Goal: Task Accomplishment & Management: Use online tool/utility

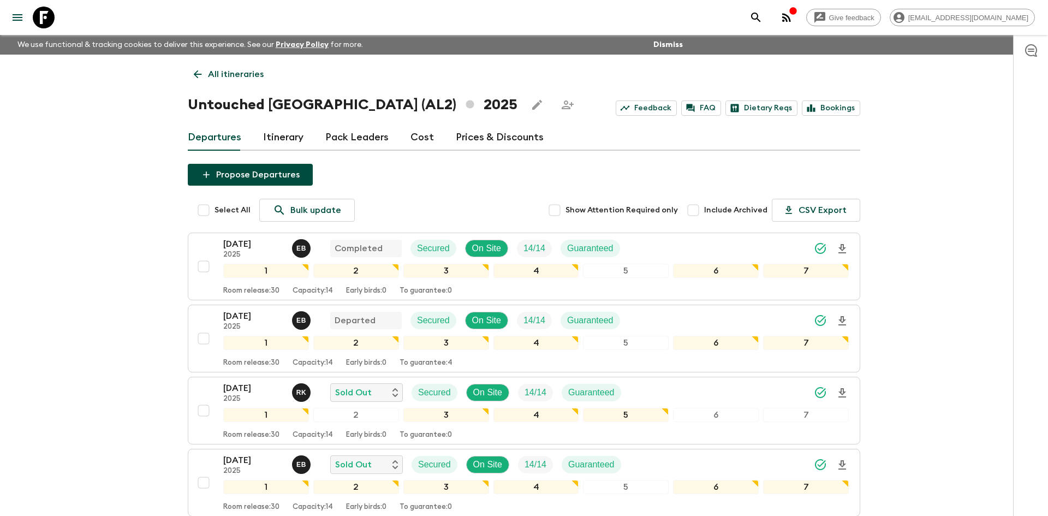
click at [244, 67] on link "All itineraries" at bounding box center [229, 74] width 82 height 22
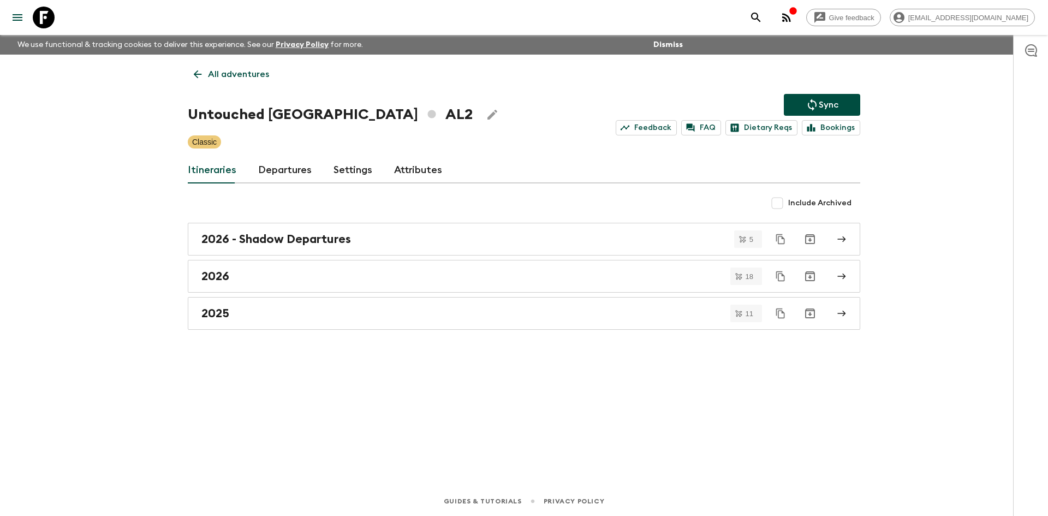
click at [244, 67] on link "All adventures" at bounding box center [231, 74] width 87 height 22
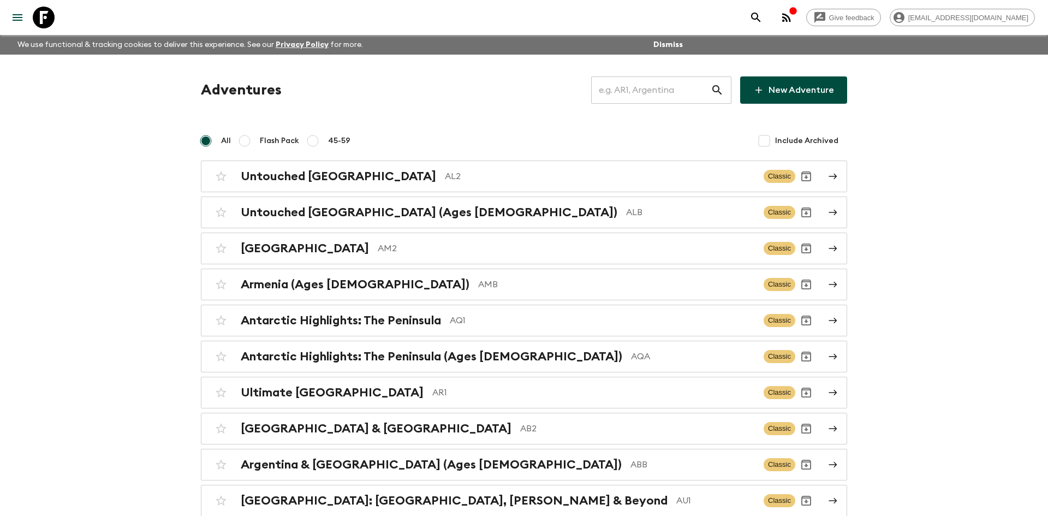
click at [644, 89] on input "text" at bounding box center [651, 90] width 120 height 31
type input "th2"
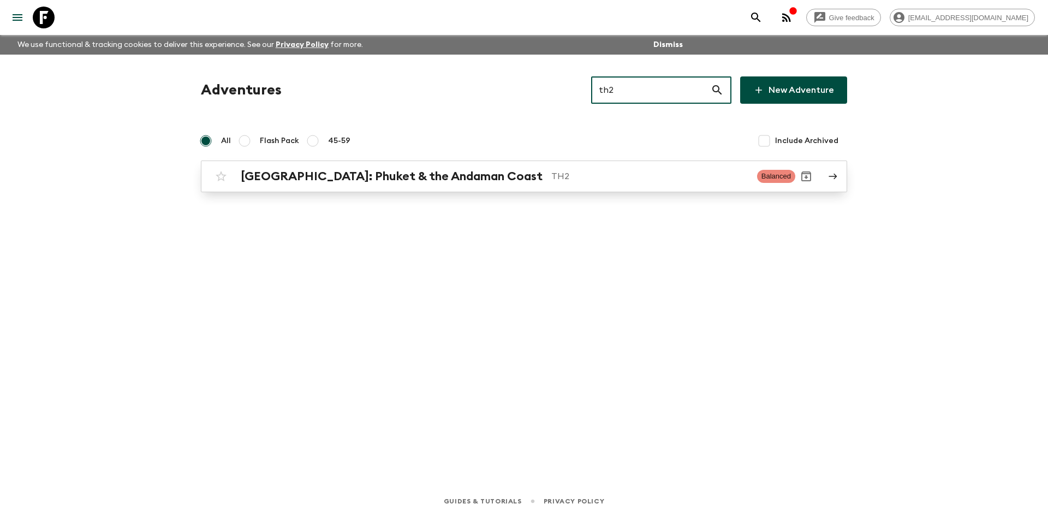
click at [468, 169] on div "[GEOGRAPHIC_DATA]: Phuket & the Andaman Coast TH2" at bounding box center [494, 176] width 507 height 14
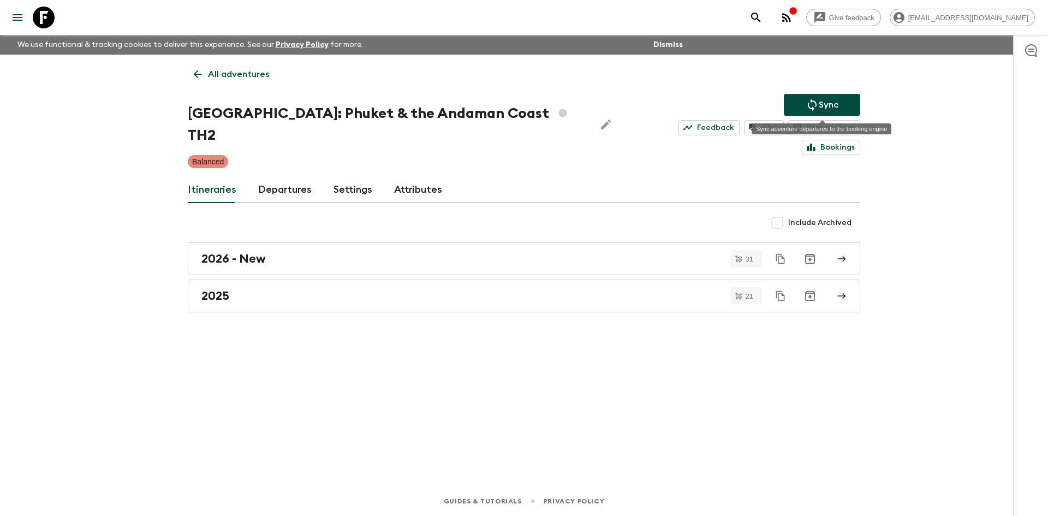
click at [816, 105] on icon "Sync adventure departures to the booking engine" at bounding box center [811, 104] width 13 height 13
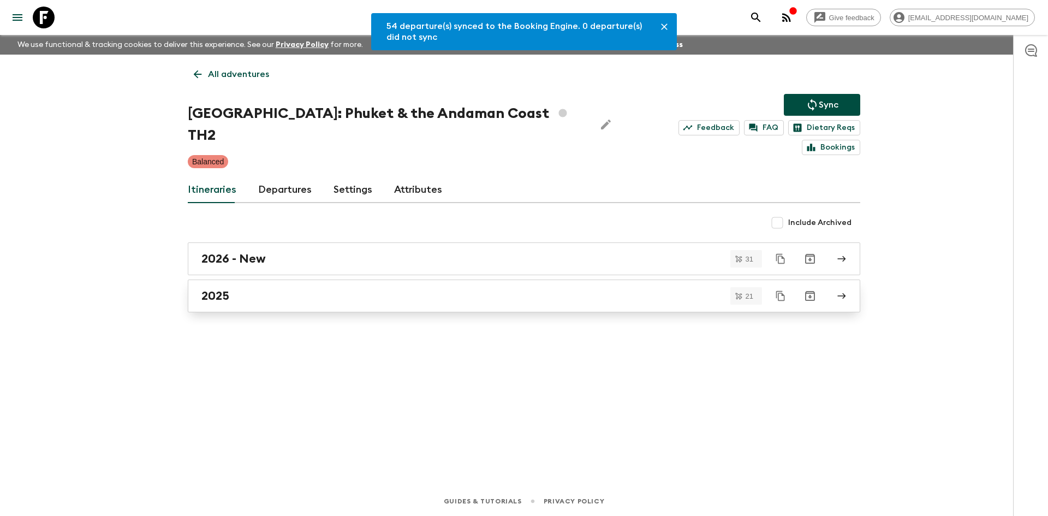
click at [279, 289] on div "2025" at bounding box center [513, 296] width 624 height 14
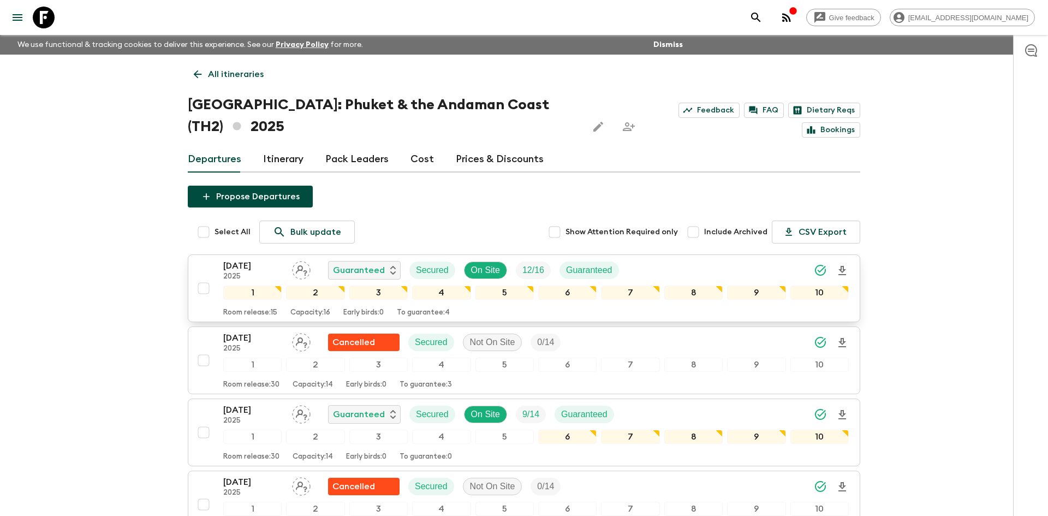
click at [680, 269] on div "[DATE] 2025 Guaranteed Secured On Site 12 / 16 Guaranteed" at bounding box center [535, 270] width 625 height 22
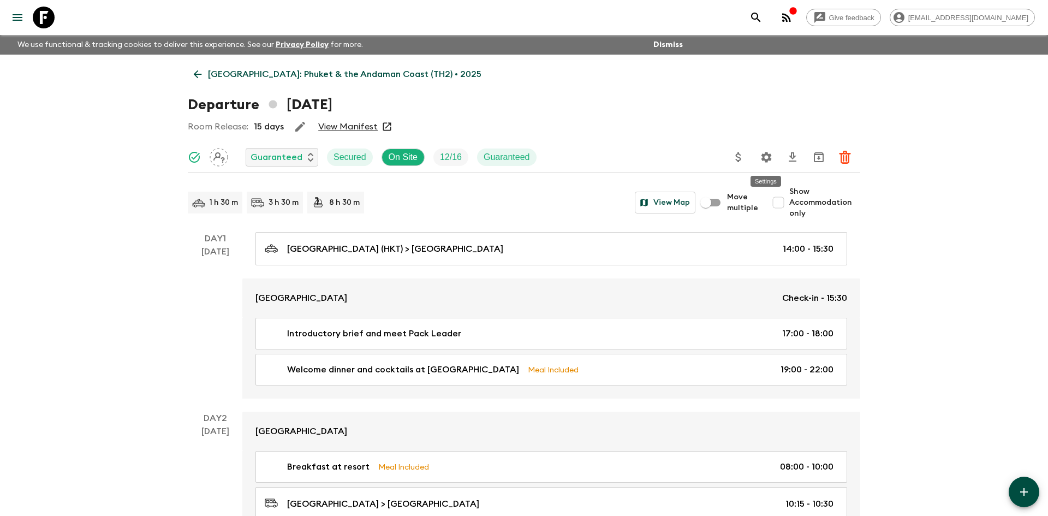
click at [766, 158] on icon "Settings" at bounding box center [766, 157] width 13 height 13
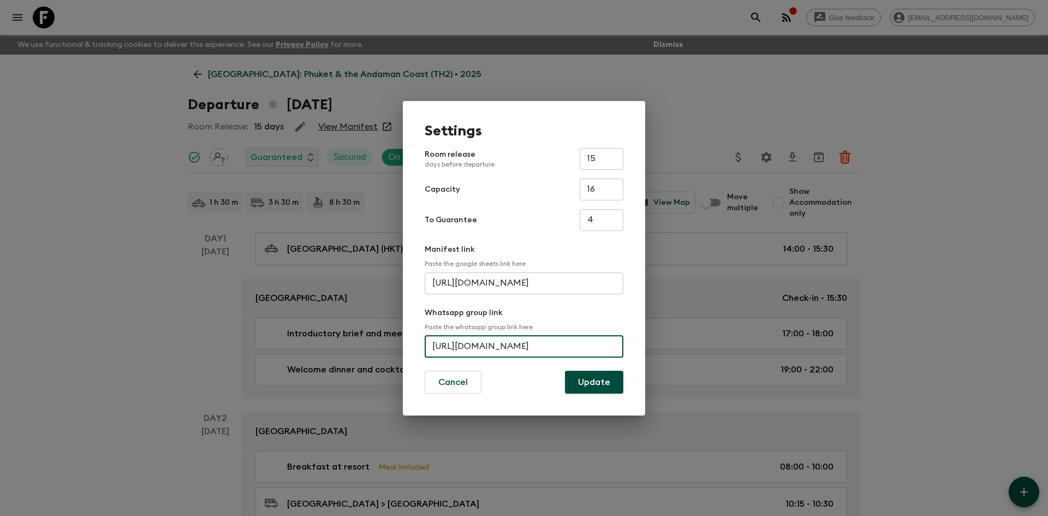
scroll to position [0, 37]
drag, startPoint x: 433, startPoint y: 347, endPoint x: 626, endPoint y: 348, distance: 192.6
click at [626, 348] on div "Settings Room release days before departure 15 ​ Capacity 16 ​ To Guarantee 4 ​…" at bounding box center [524, 258] width 242 height 314
paste input "[URL][DOMAIN_NAME]"
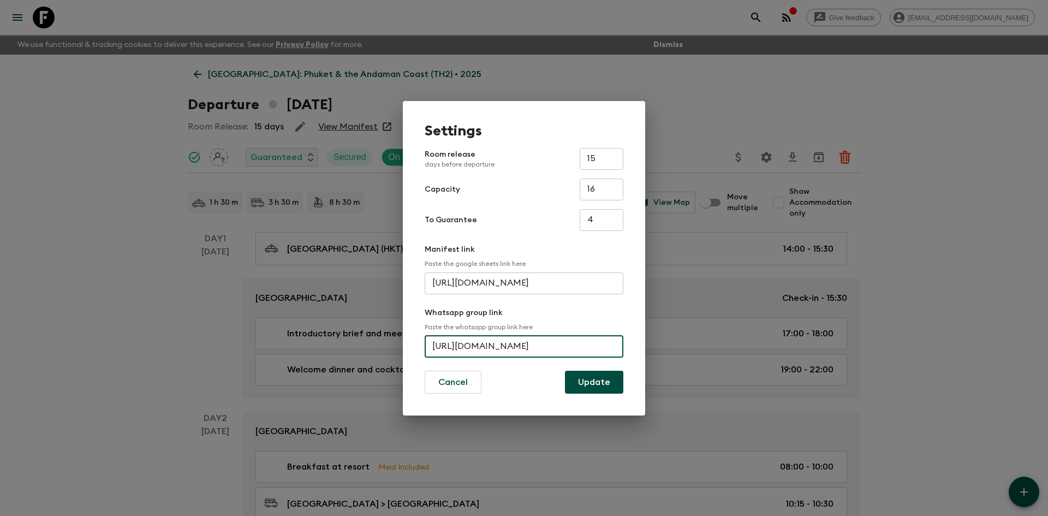
scroll to position [0, 41]
type input "[URL][DOMAIN_NAME]"
click at [610, 384] on button "Update" at bounding box center [594, 382] width 58 height 23
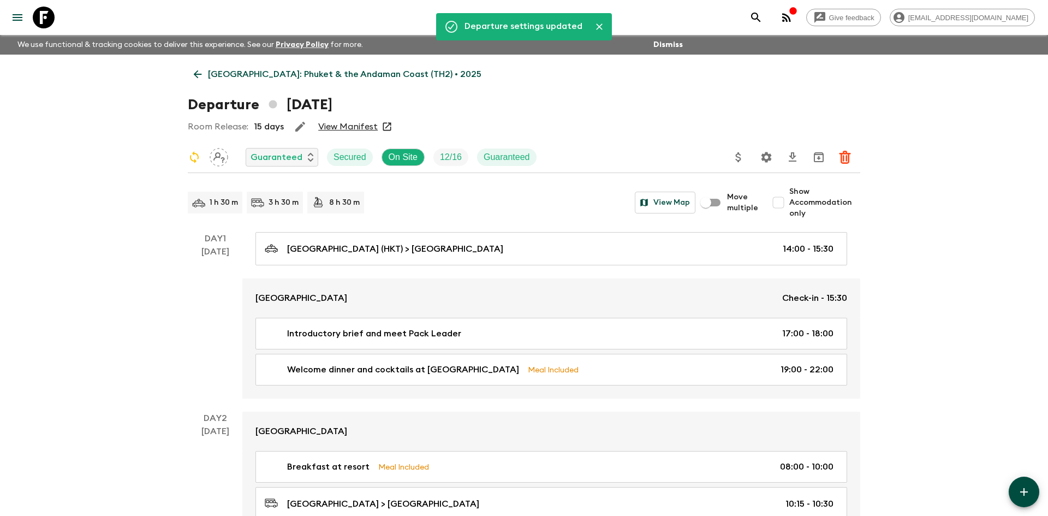
click at [307, 71] on p "[GEOGRAPHIC_DATA]: Phuket & the Andaman Coast (TH2) • 2025" at bounding box center [344, 74] width 273 height 13
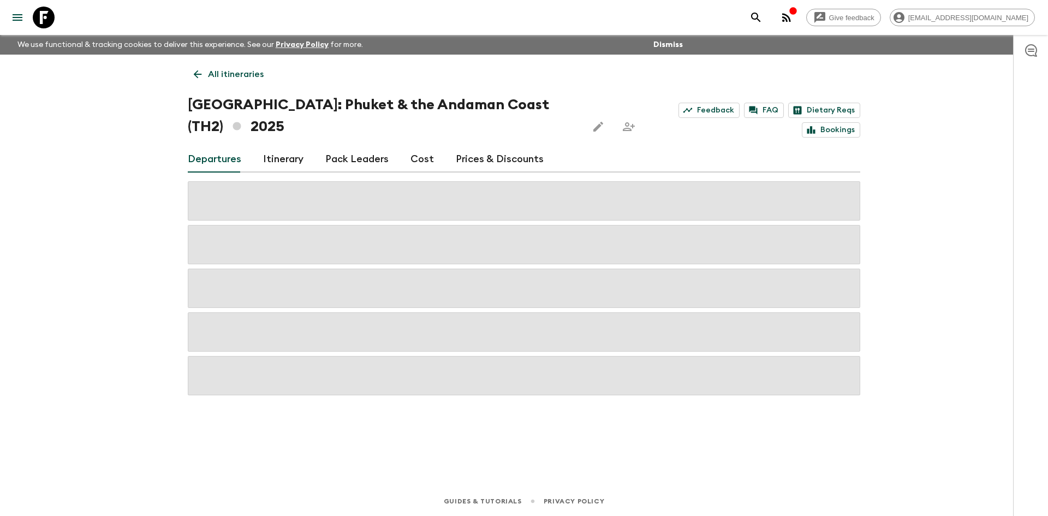
click at [230, 75] on p "All itineraries" at bounding box center [236, 74] width 56 height 13
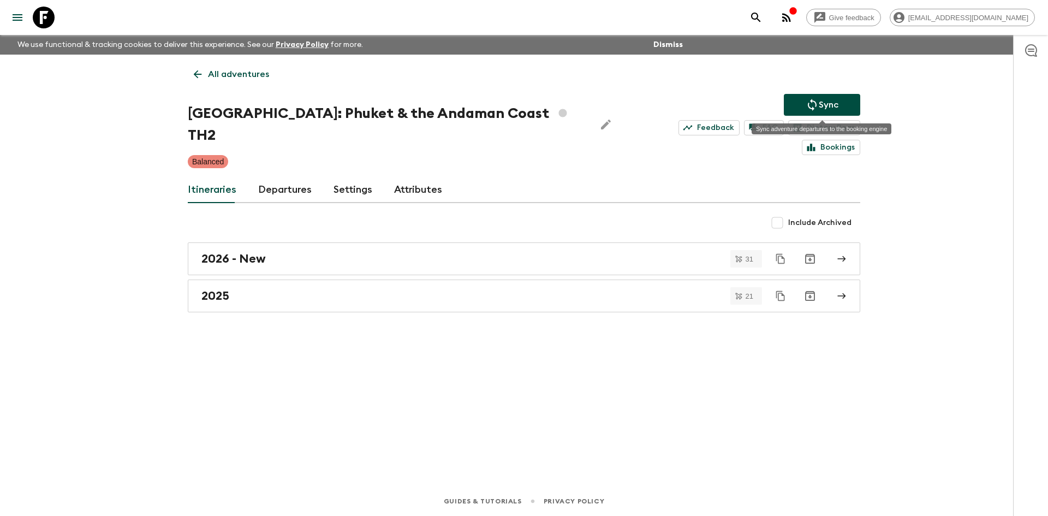
click at [845, 101] on button "Sync" at bounding box center [822, 105] width 76 height 22
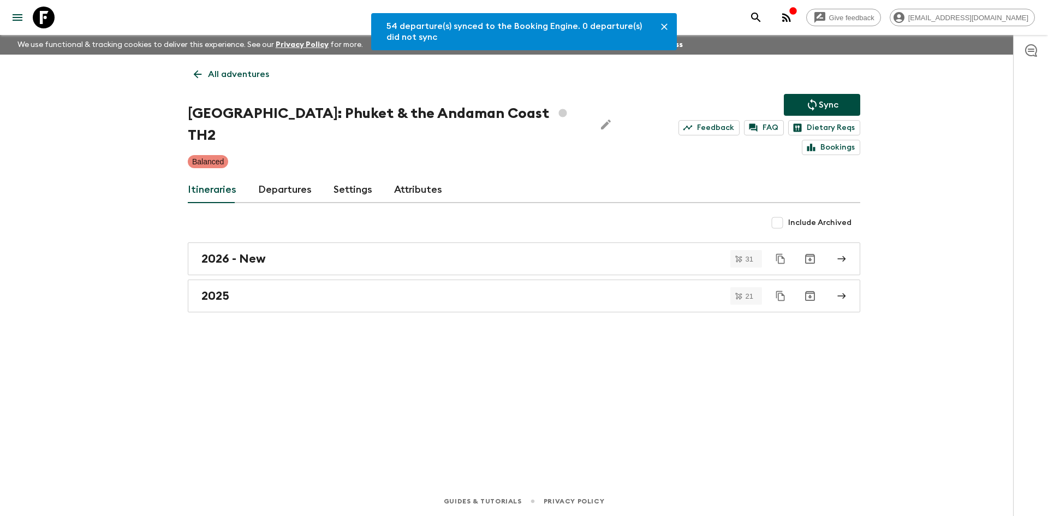
click at [219, 81] on link "All adventures" at bounding box center [231, 74] width 87 height 22
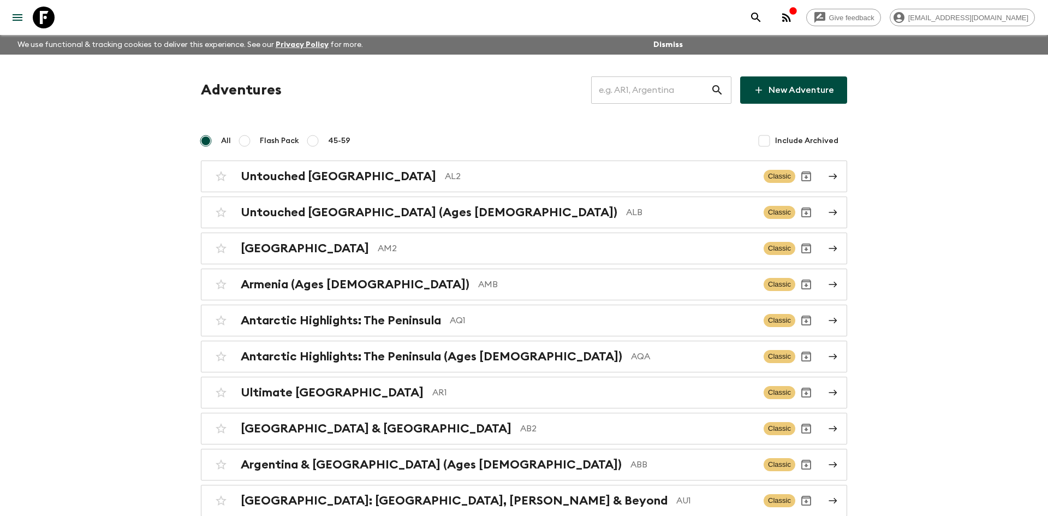
click at [653, 88] on input "text" at bounding box center [651, 90] width 120 height 31
type input "gea"
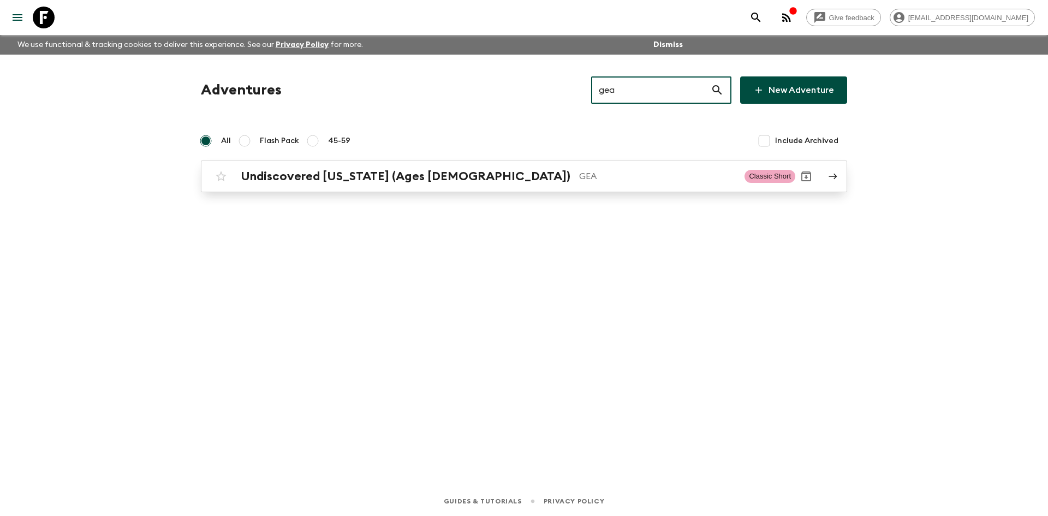
click at [579, 170] on p "GEA" at bounding box center [657, 176] width 157 height 13
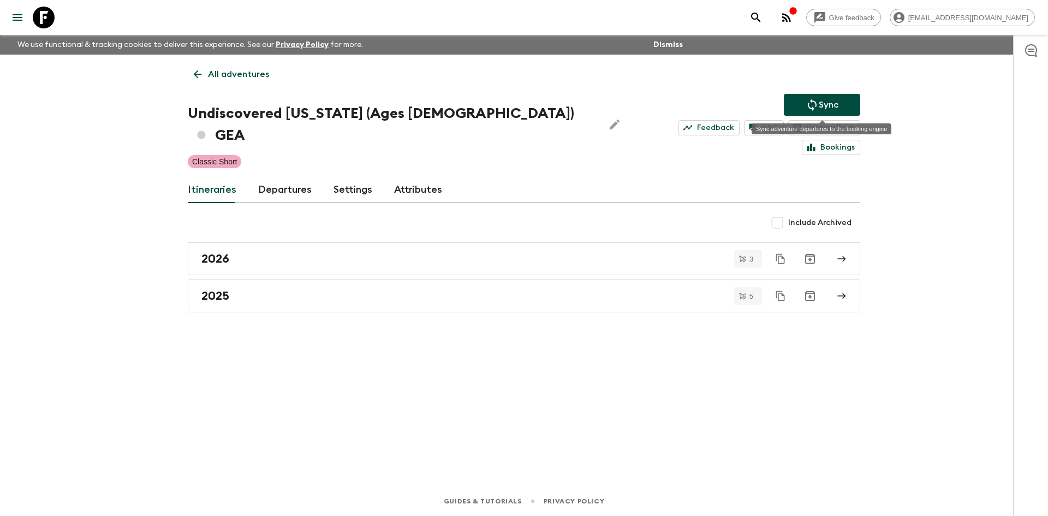
click at [823, 97] on button "Sync" at bounding box center [822, 105] width 76 height 22
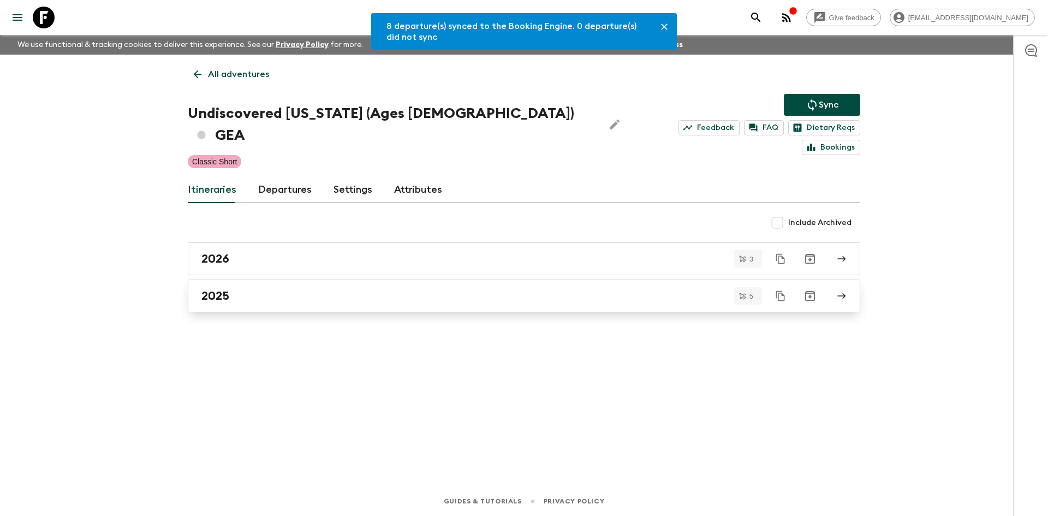
click at [259, 289] on div "2025" at bounding box center [513, 296] width 624 height 14
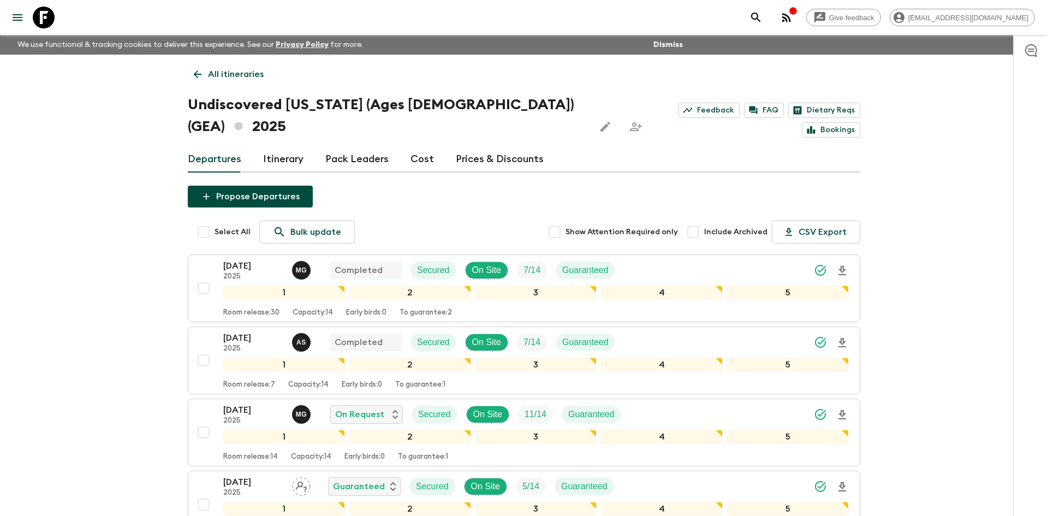
scroll to position [172, 0]
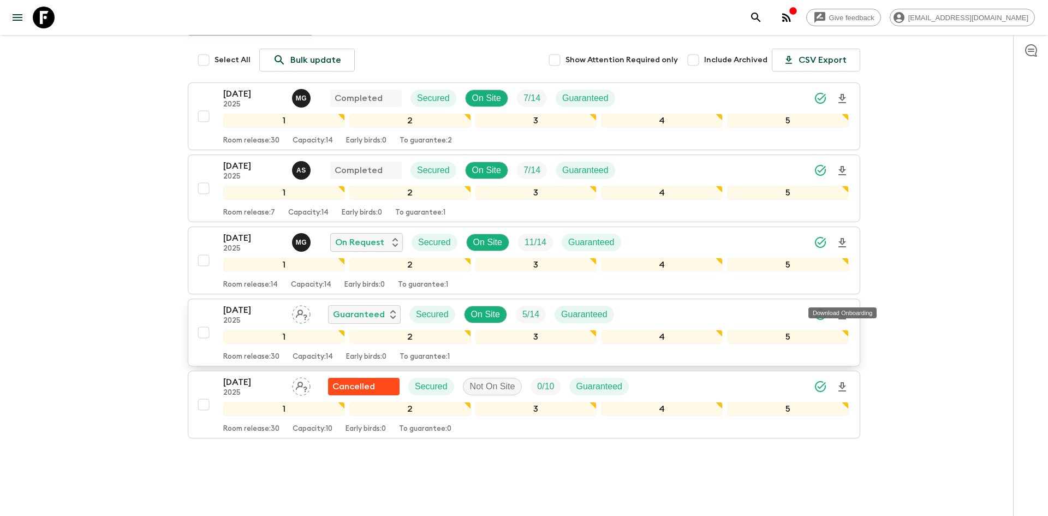
click at [841, 308] on icon "Download Onboarding" at bounding box center [841, 314] width 13 height 13
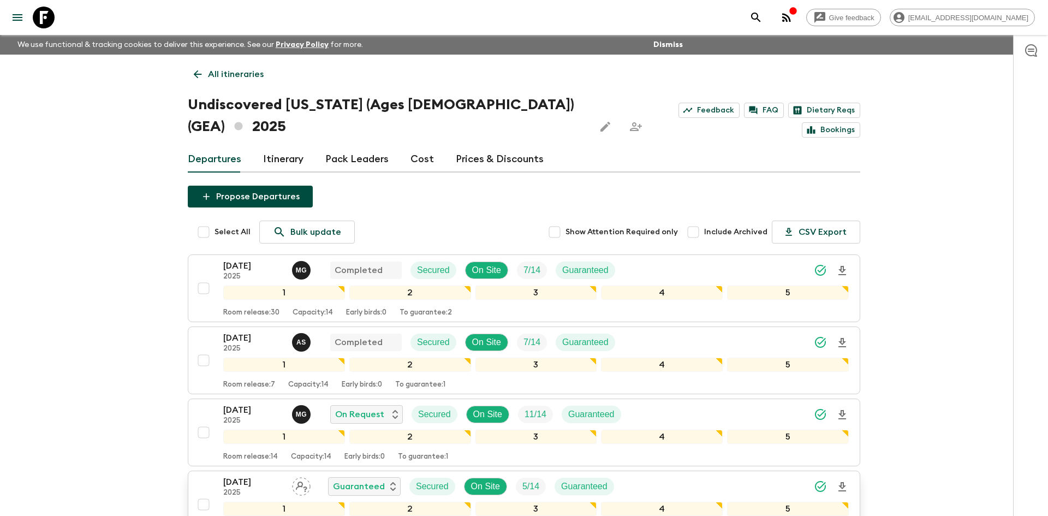
click at [233, 76] on p "All itineraries" at bounding box center [236, 74] width 56 height 13
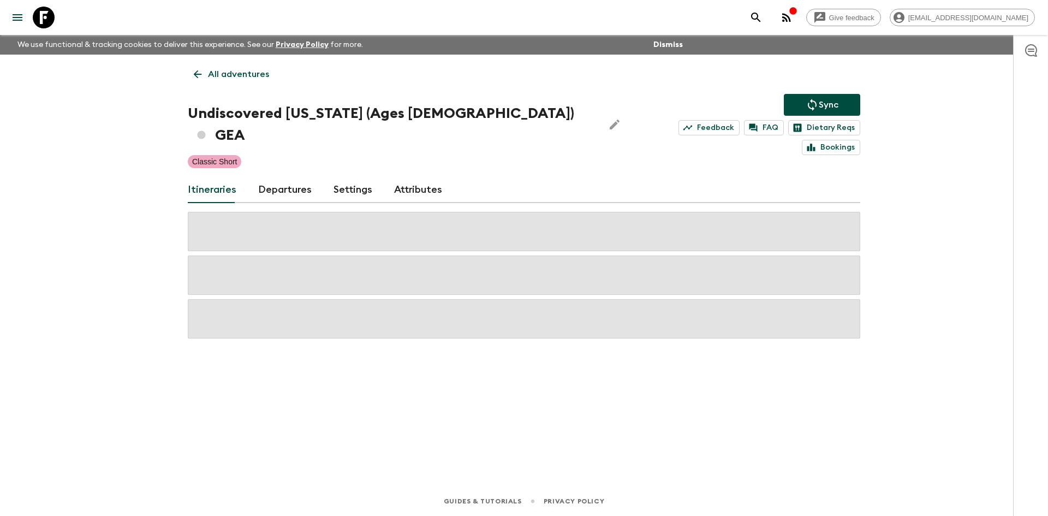
click at [233, 76] on p "All adventures" at bounding box center [238, 74] width 61 height 13
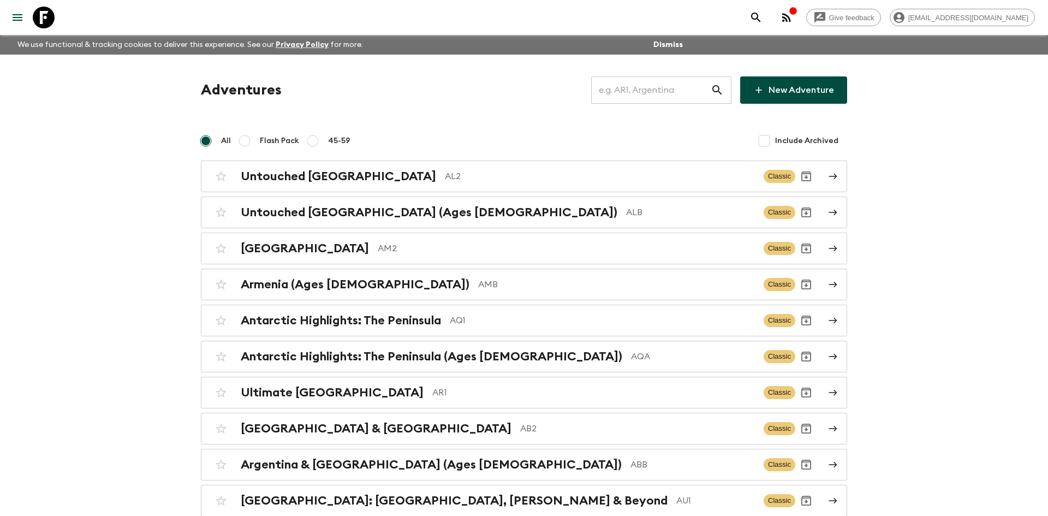
click at [626, 87] on input "text" at bounding box center [651, 90] width 120 height 31
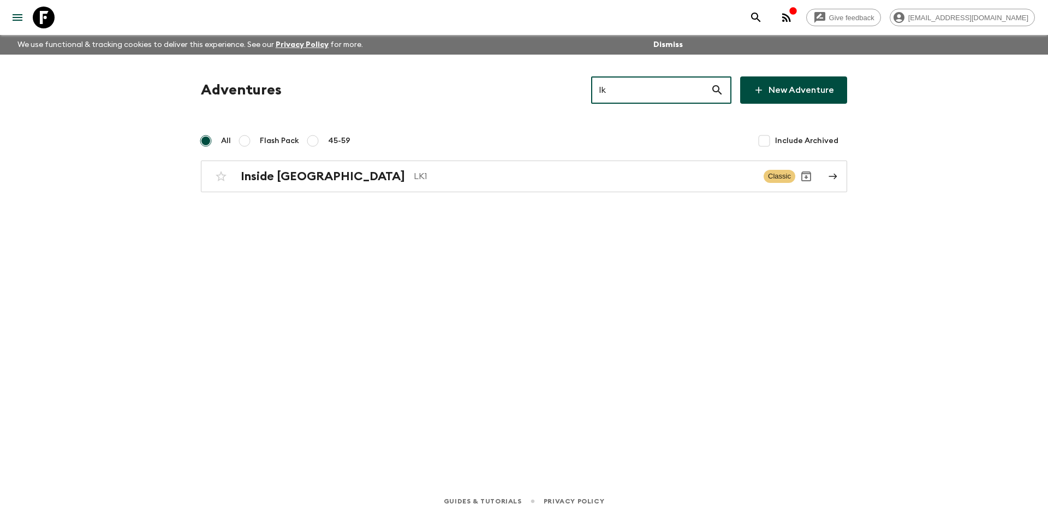
type input "lk1"
click at [414, 177] on p "LK1" at bounding box center [584, 176] width 341 height 13
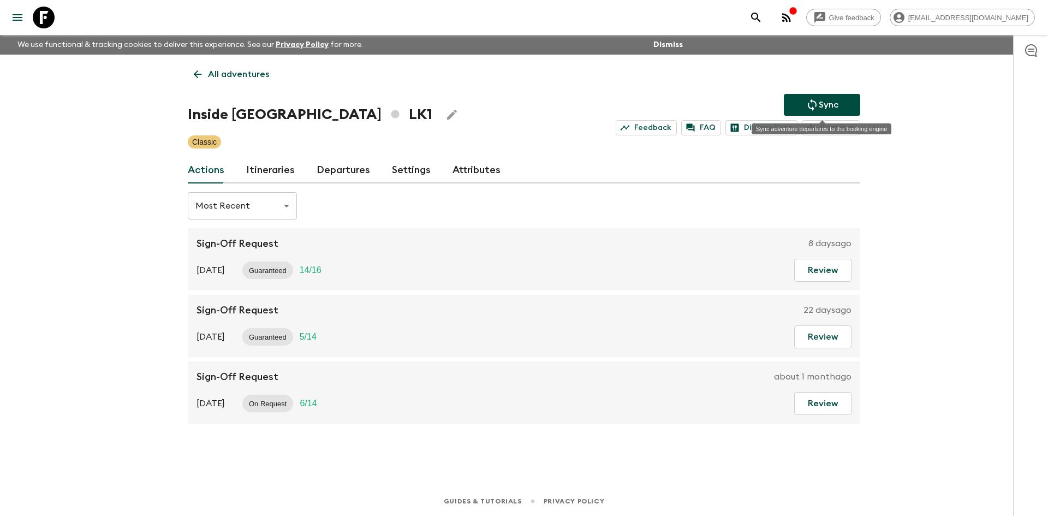
click at [806, 99] on icon "Sync adventure departures to the booking engine" at bounding box center [811, 104] width 13 height 13
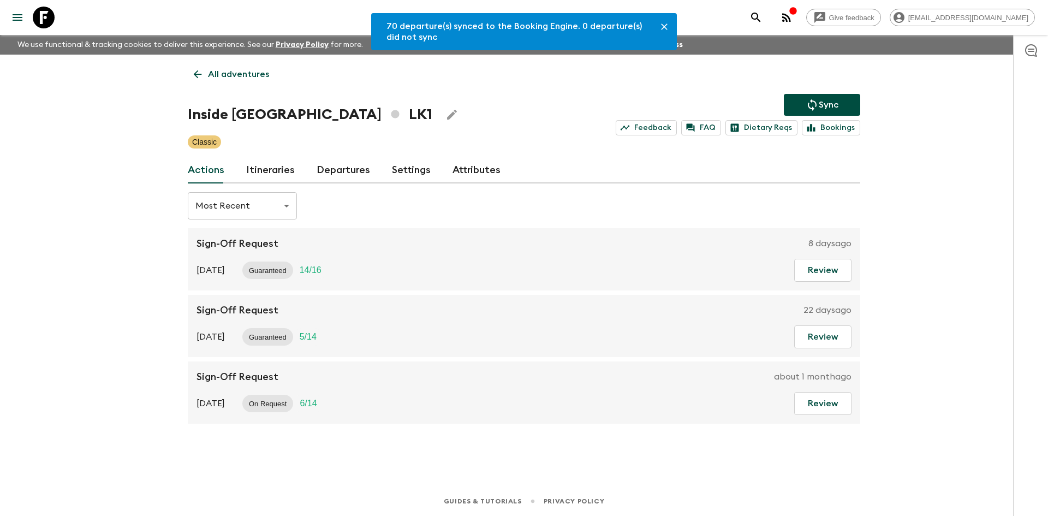
click at [339, 162] on link "Departures" at bounding box center [342, 170] width 53 height 26
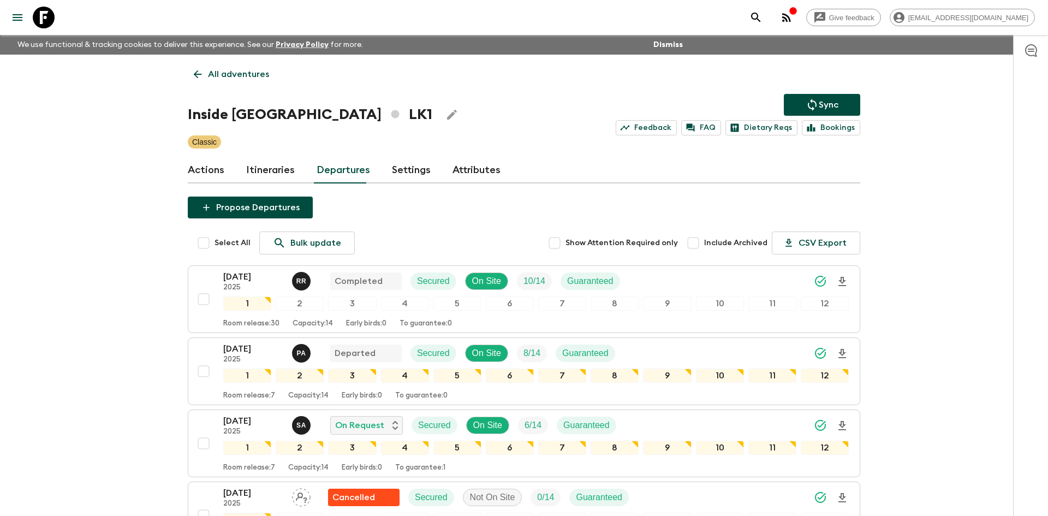
click at [808, 104] on icon "Sync adventure departures to the booking engine" at bounding box center [812, 105] width 9 height 12
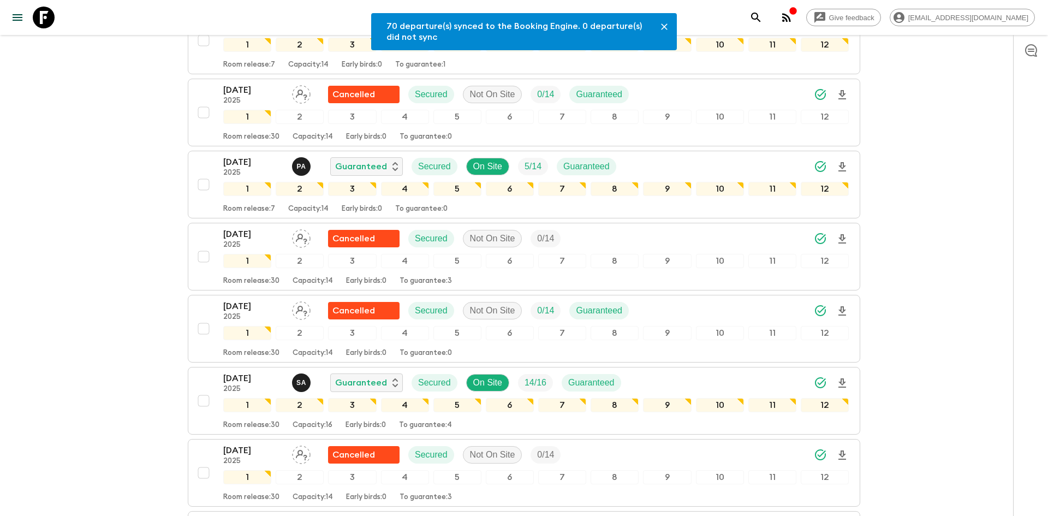
scroll to position [456, 0]
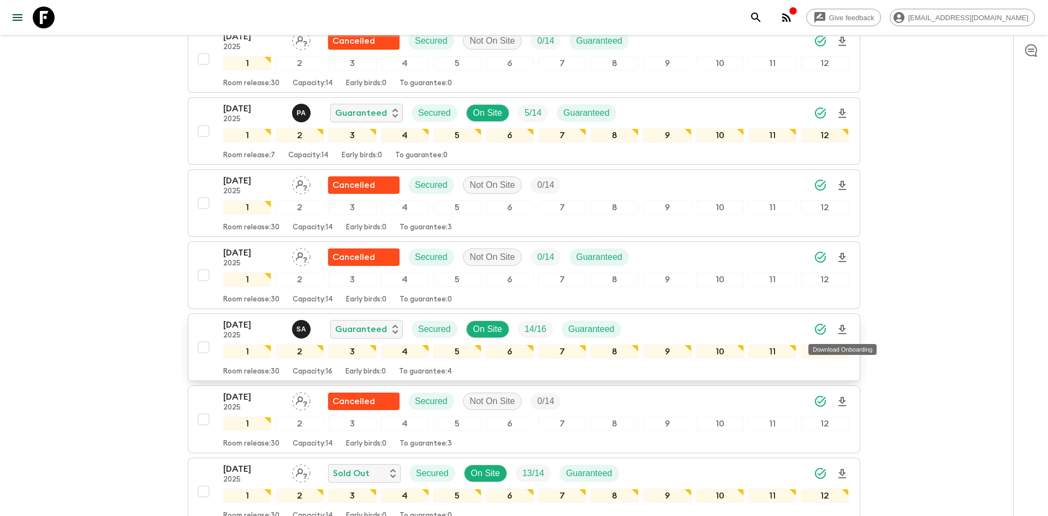
click at [843, 330] on icon "Download Onboarding" at bounding box center [842, 329] width 8 height 9
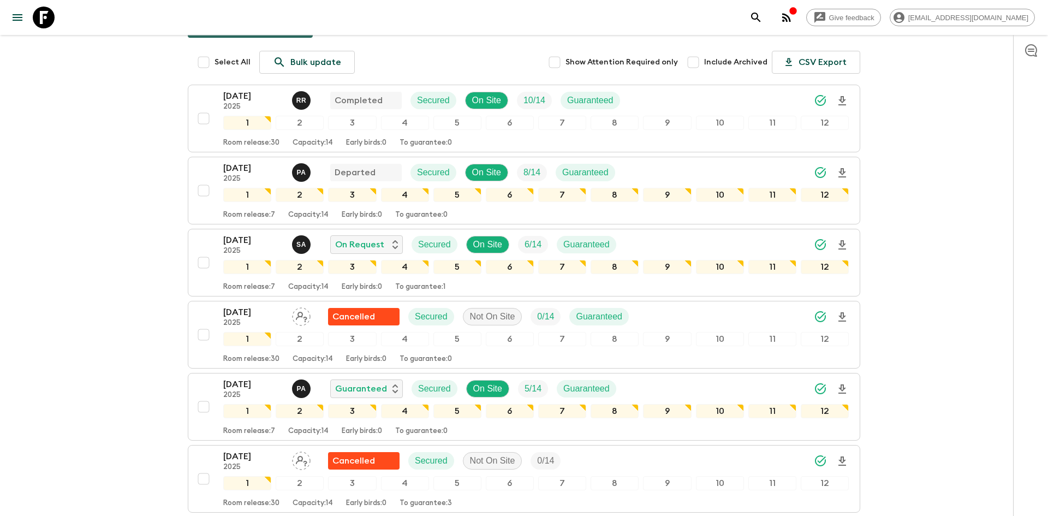
scroll to position [0, 0]
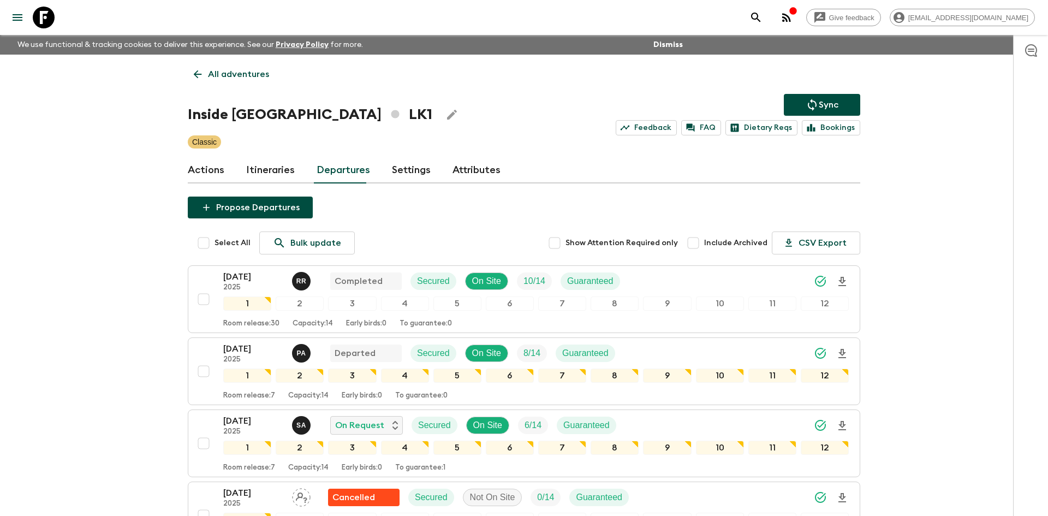
click at [243, 77] on p "All adventures" at bounding box center [238, 74] width 61 height 13
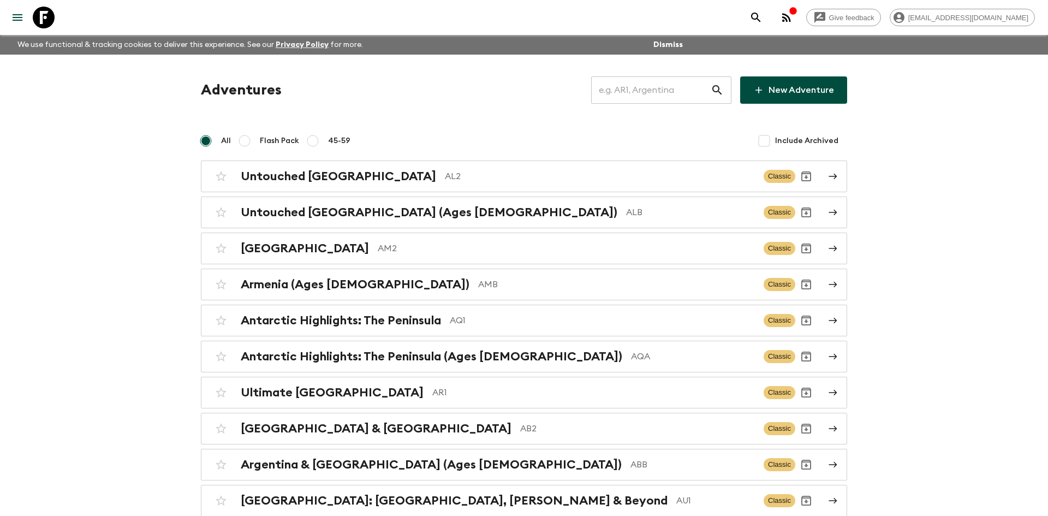
click at [618, 89] on input "text" at bounding box center [651, 90] width 120 height 31
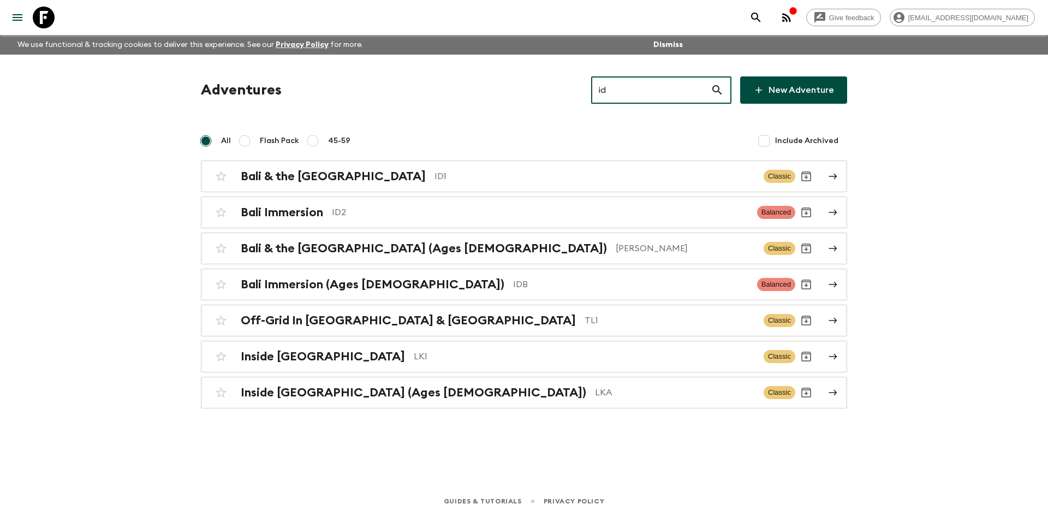
type input "id1"
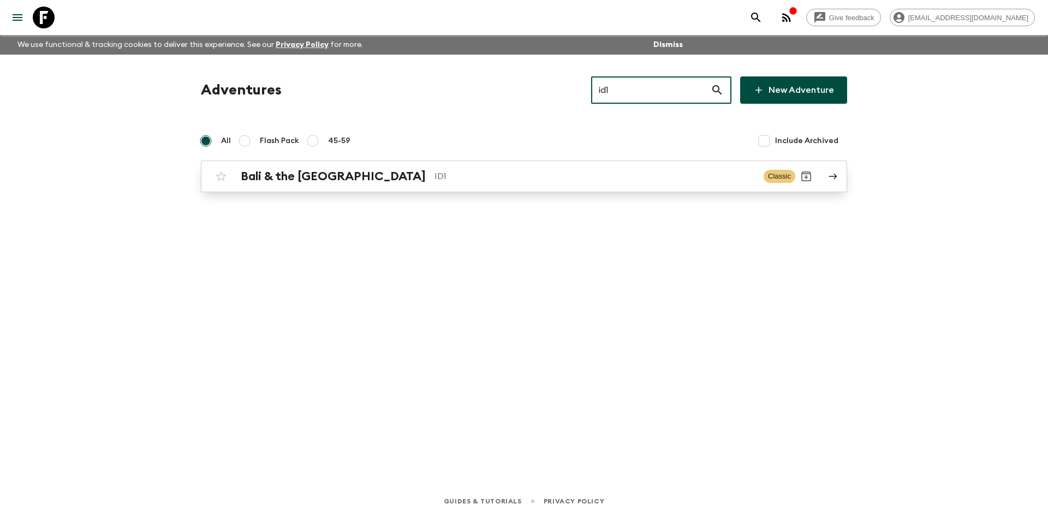
click at [434, 174] on p "ID1" at bounding box center [594, 176] width 320 height 13
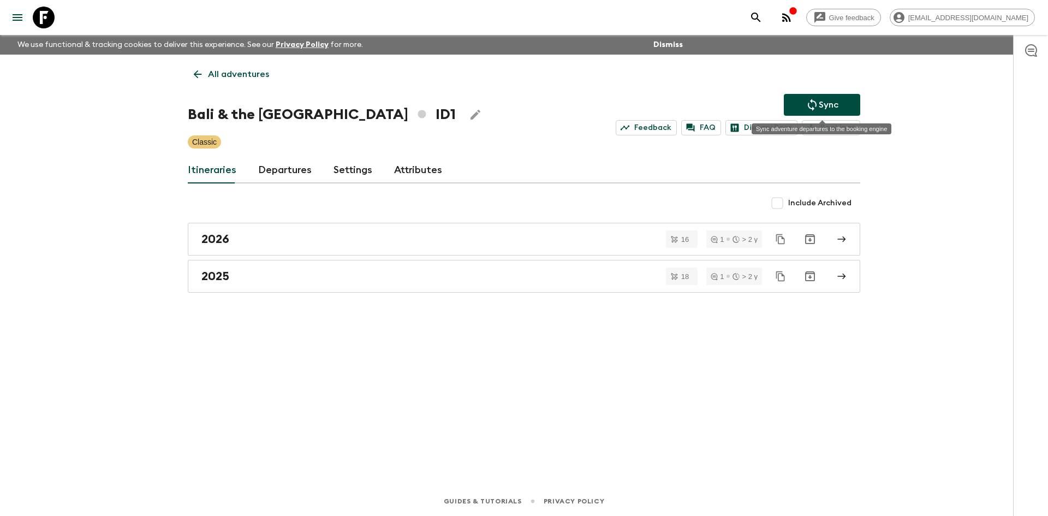
click at [823, 104] on p "Sync" at bounding box center [829, 104] width 20 height 13
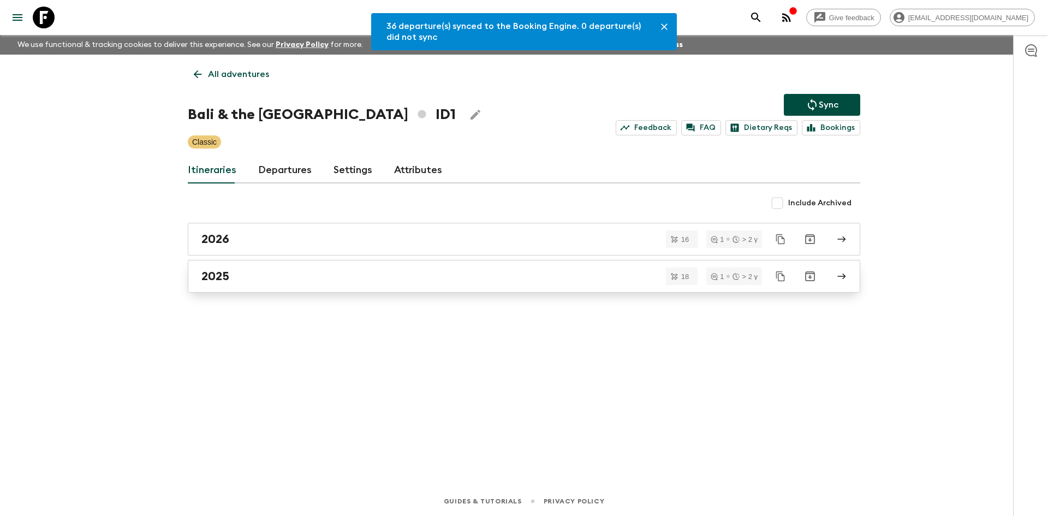
click at [211, 283] on h2 "2025" at bounding box center [215, 276] width 28 height 14
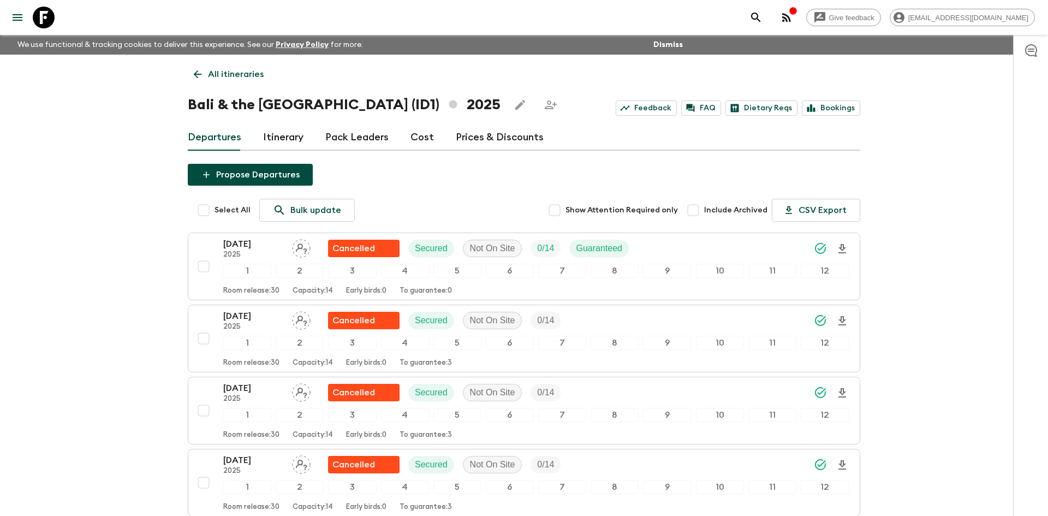
click at [223, 76] on p "All itineraries" at bounding box center [236, 74] width 56 height 13
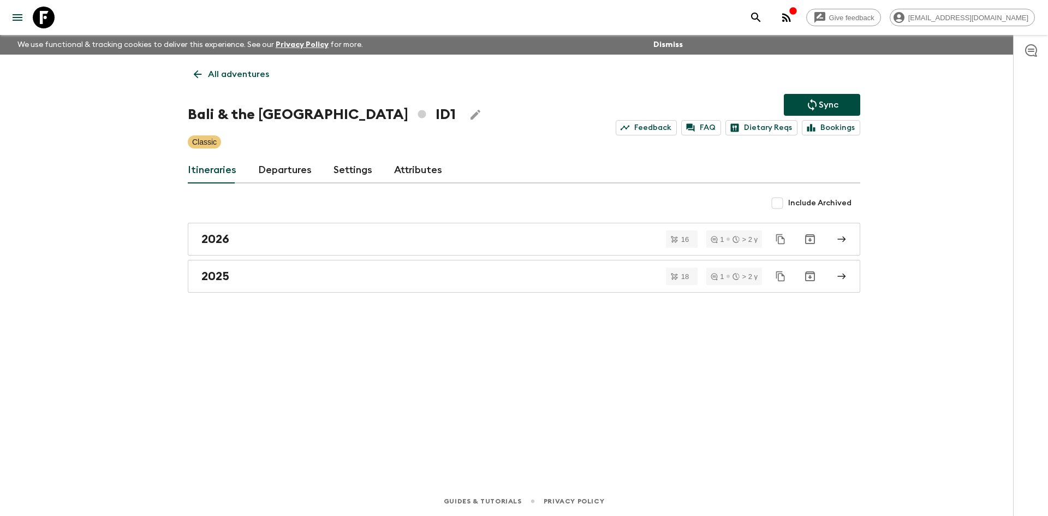
click at [223, 76] on p "All adventures" at bounding box center [238, 74] width 61 height 13
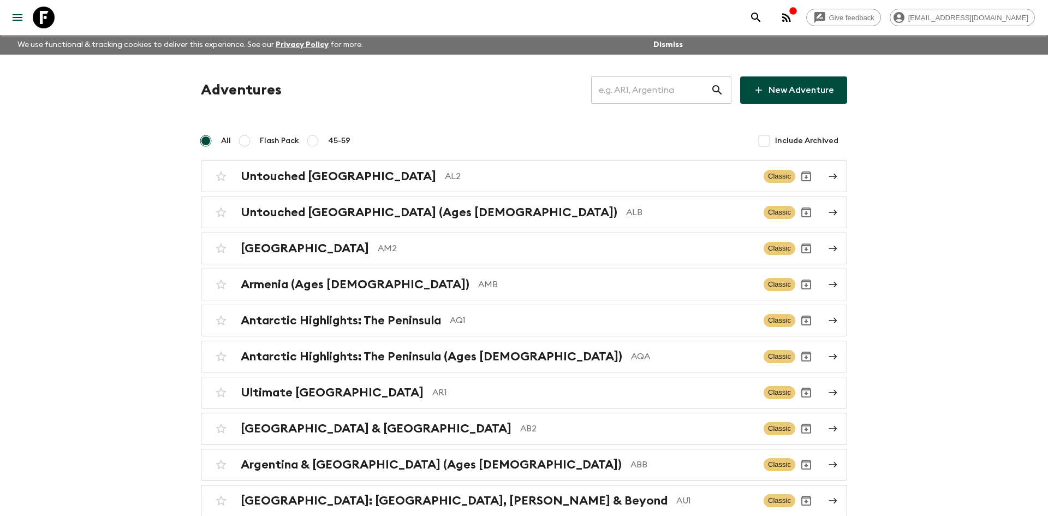
click at [614, 93] on input "text" at bounding box center [651, 90] width 120 height 31
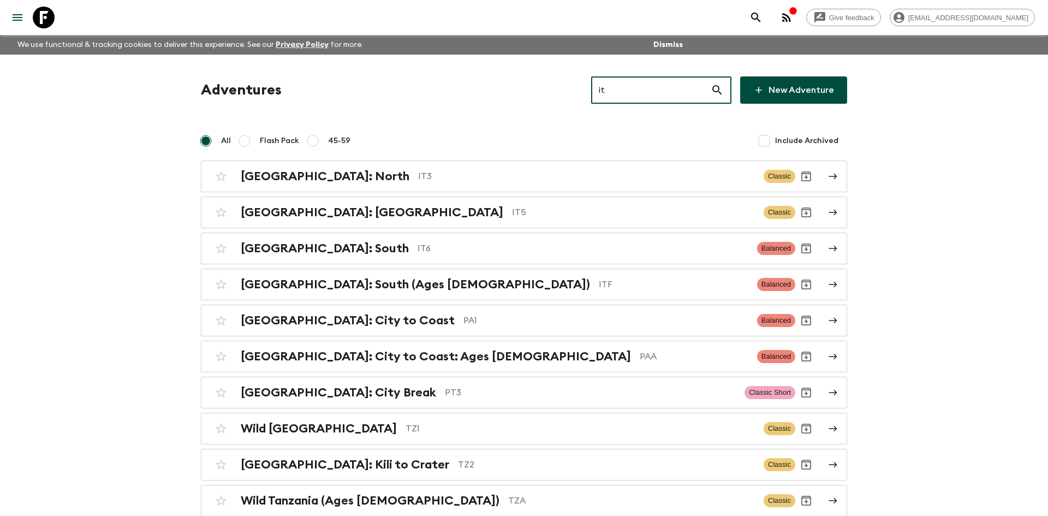
type input "it3"
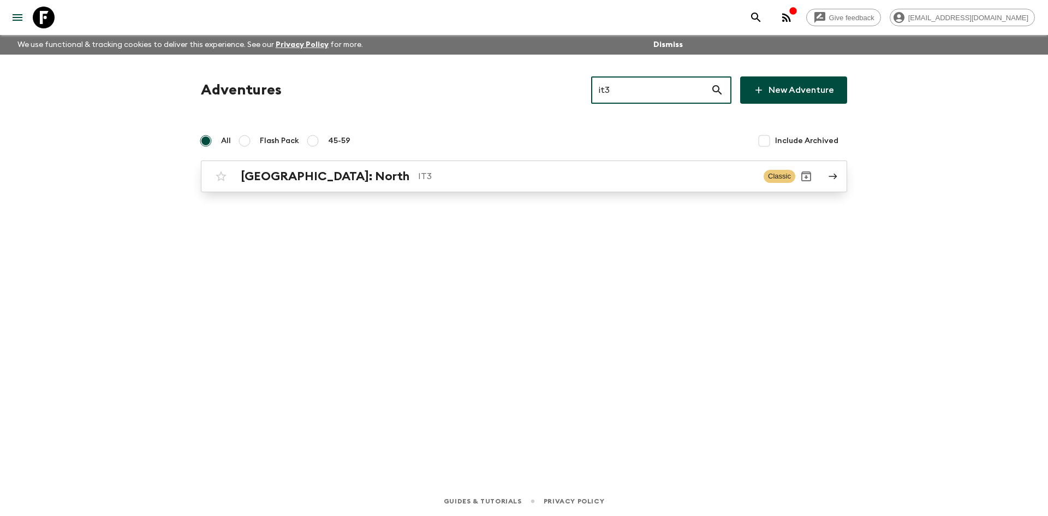
click at [357, 165] on div "[GEOGRAPHIC_DATA]: North IT3 Classic" at bounding box center [502, 176] width 585 height 22
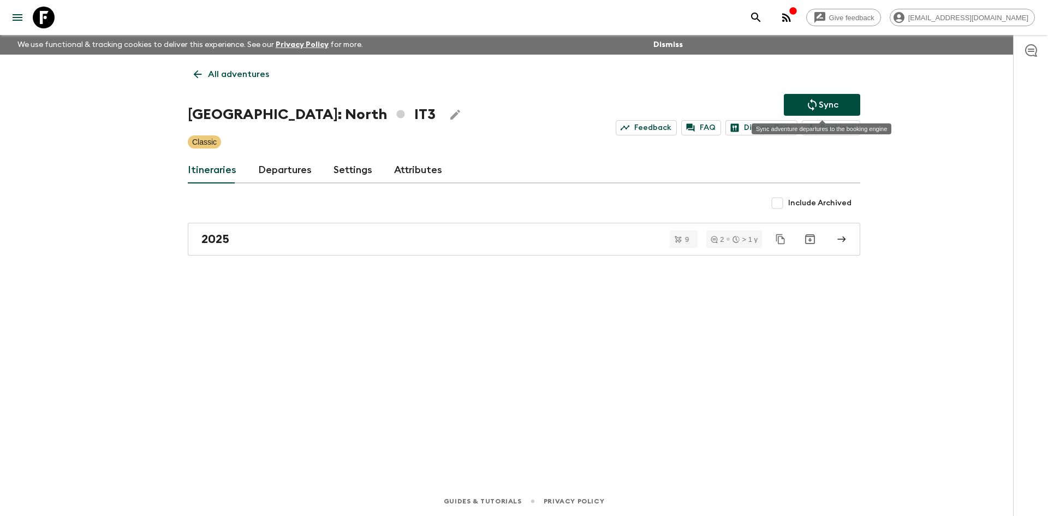
click at [819, 100] on p "Sync" at bounding box center [829, 104] width 20 height 13
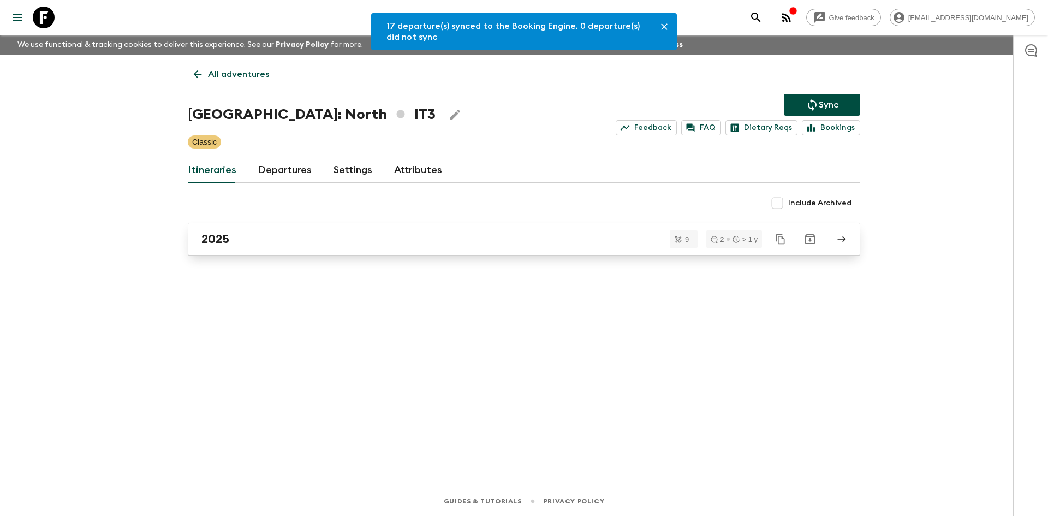
click at [219, 232] on h2 "2025" at bounding box center [215, 239] width 28 height 14
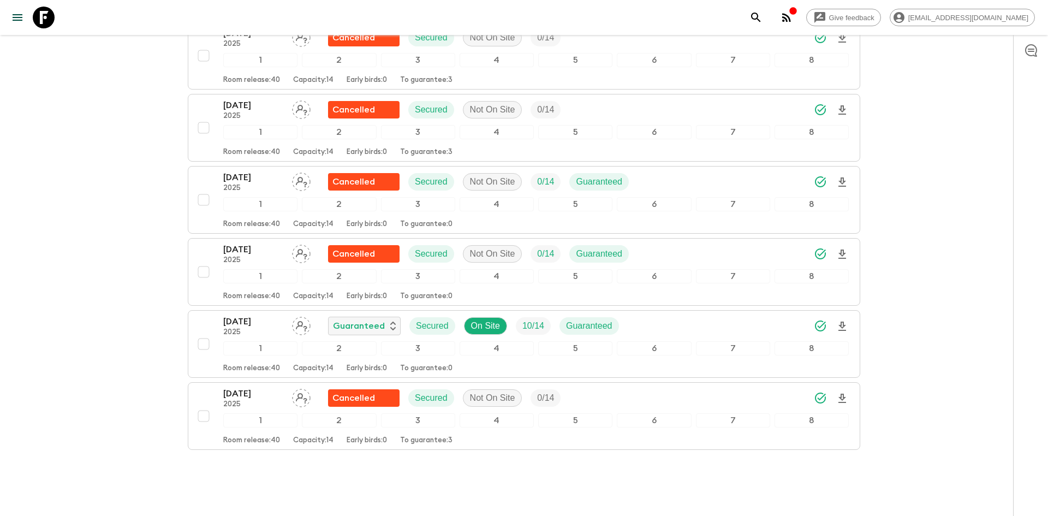
scroll to position [436, 0]
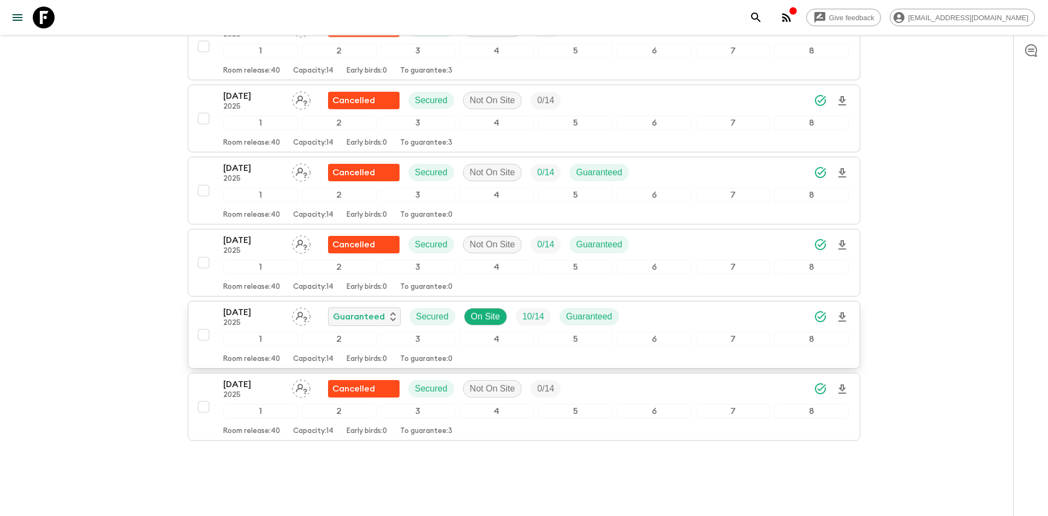
click at [841, 318] on icon "Download Onboarding" at bounding box center [842, 316] width 8 height 9
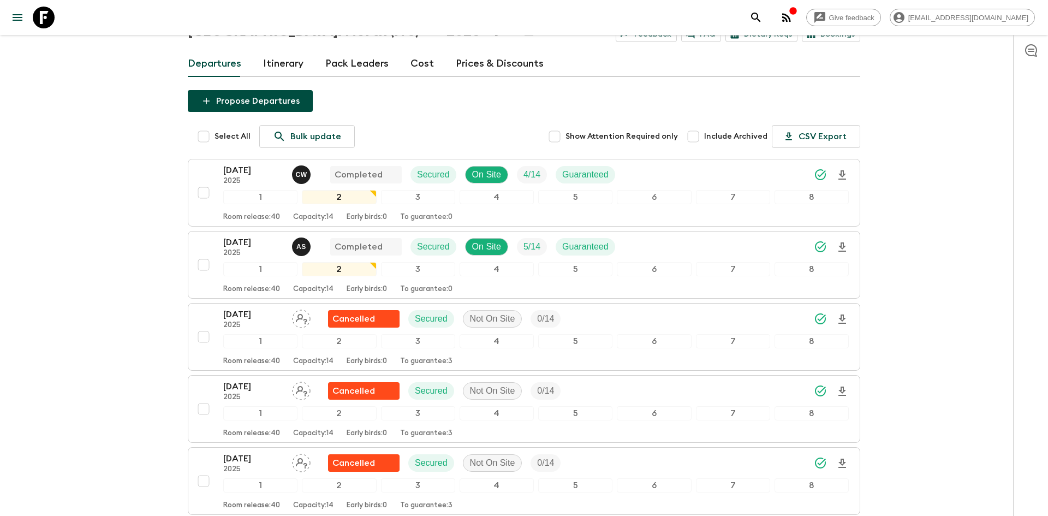
scroll to position [0, 0]
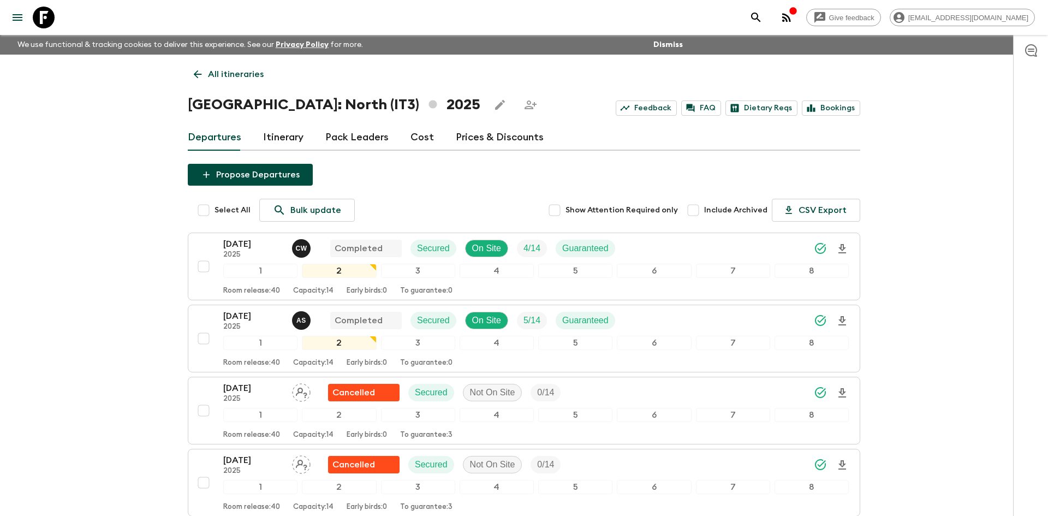
click at [203, 73] on icon at bounding box center [198, 74] width 12 height 12
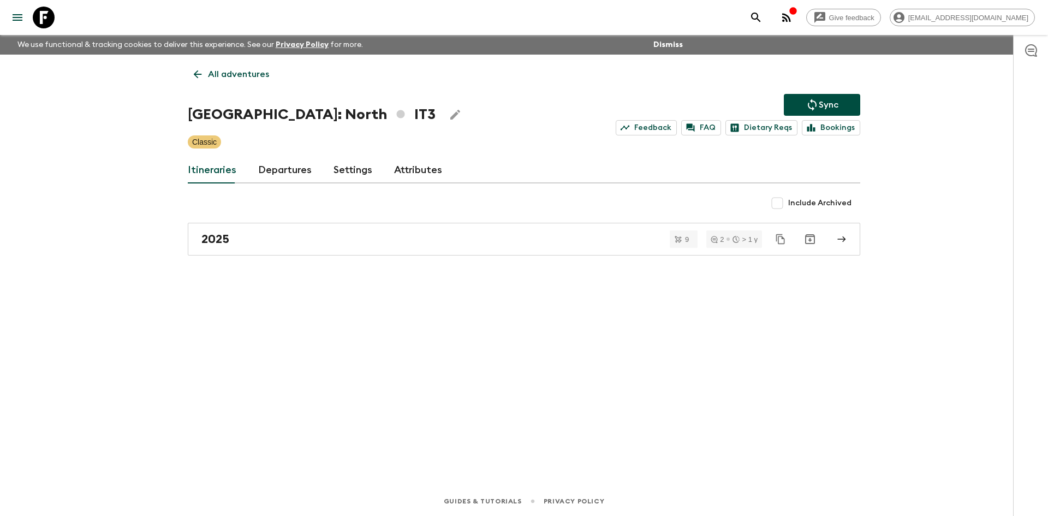
click at [255, 70] on p "All adventures" at bounding box center [238, 74] width 61 height 13
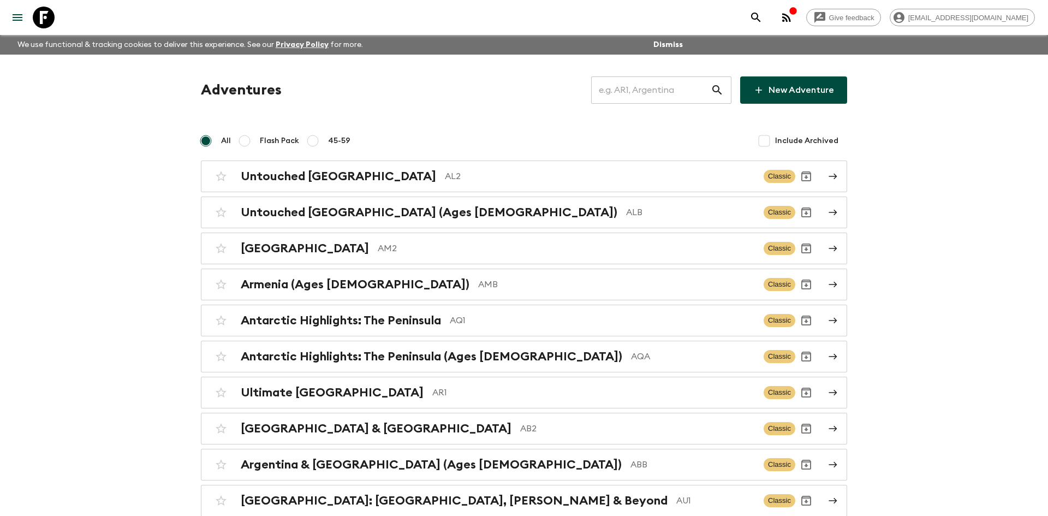
click at [607, 98] on input "text" at bounding box center [651, 90] width 120 height 31
type input "ge1"
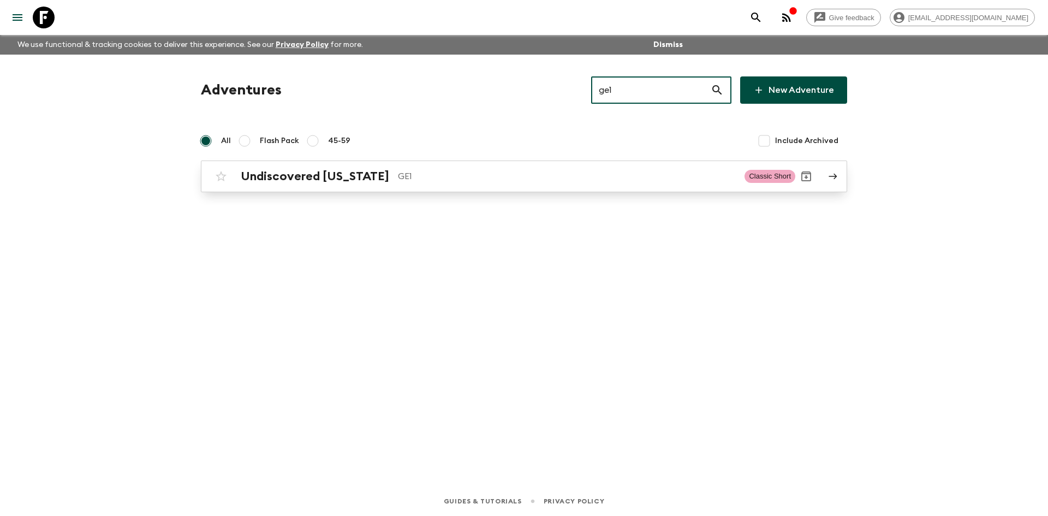
click at [350, 183] on h2 "Undiscovered [US_STATE]" at bounding box center [315, 176] width 148 height 14
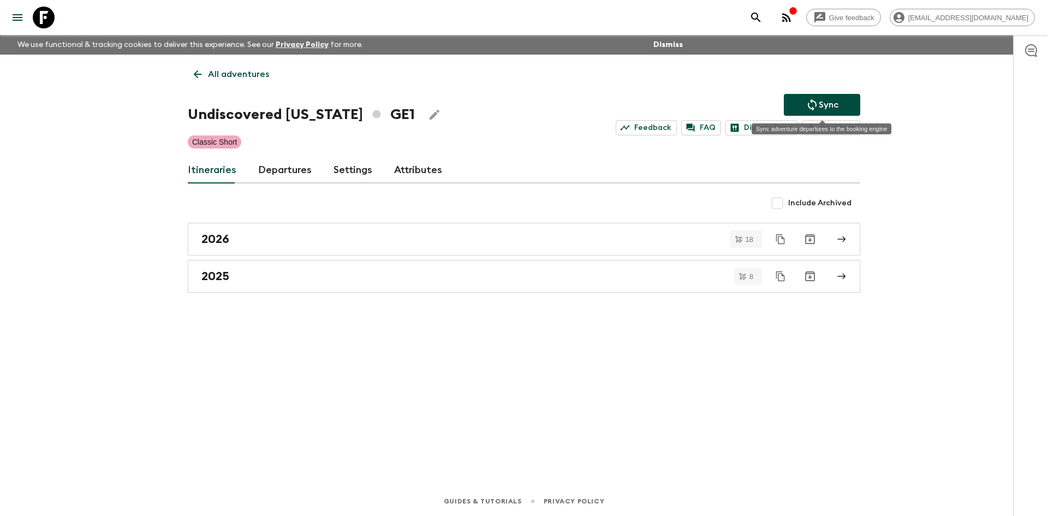
click at [839, 104] on button "Sync" at bounding box center [822, 105] width 76 height 22
click at [196, 282] on link "2025" at bounding box center [524, 276] width 672 height 33
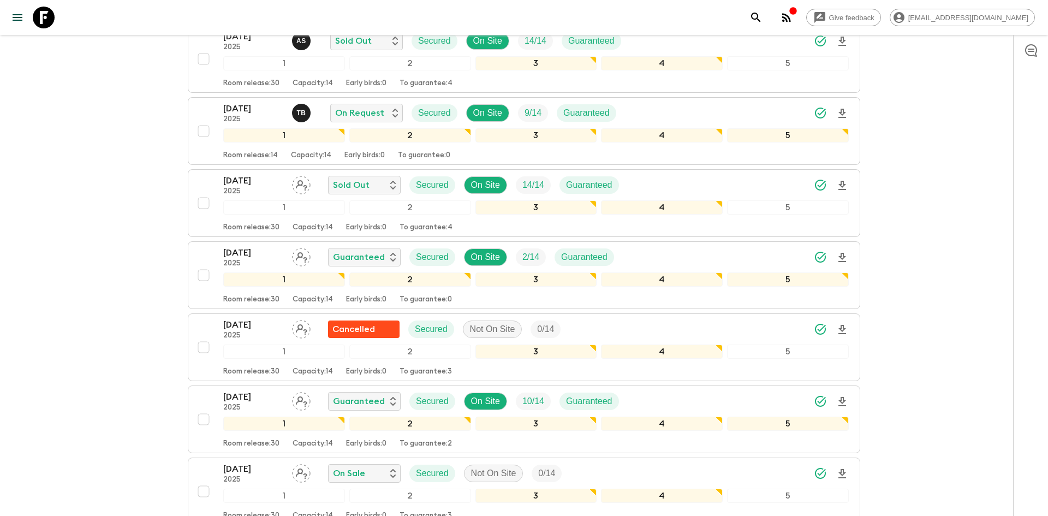
scroll to position [286, 0]
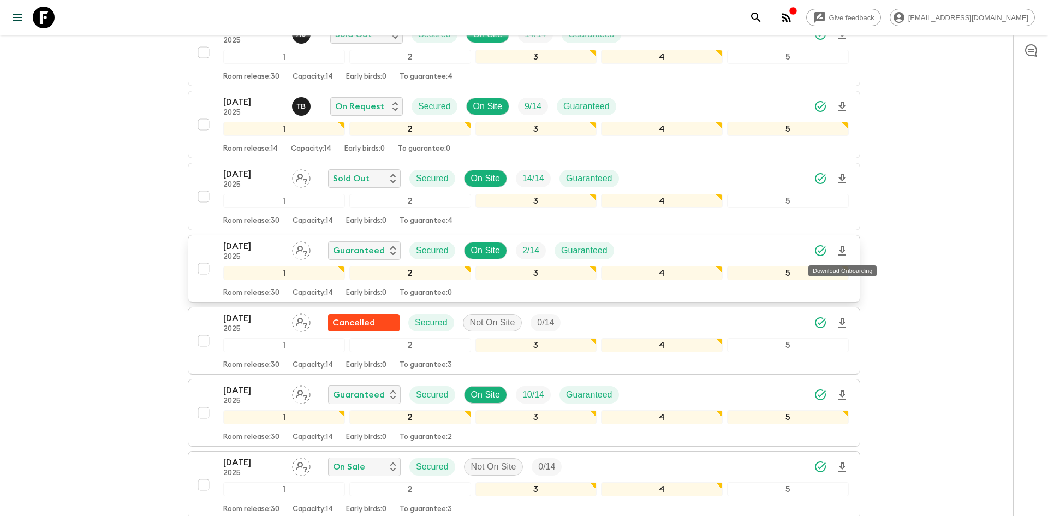
click at [843, 248] on icon "Download Onboarding" at bounding box center [842, 250] width 8 height 9
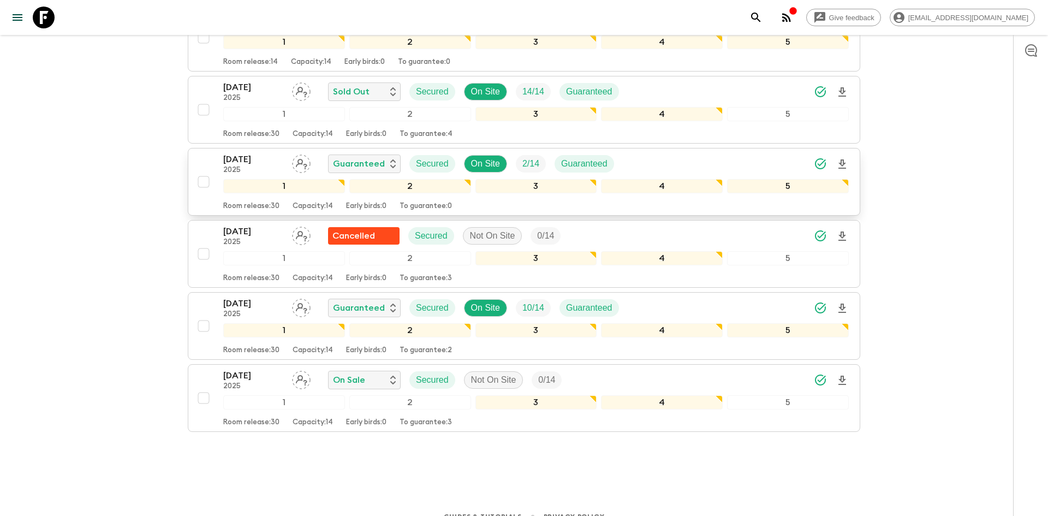
scroll to position [374, 0]
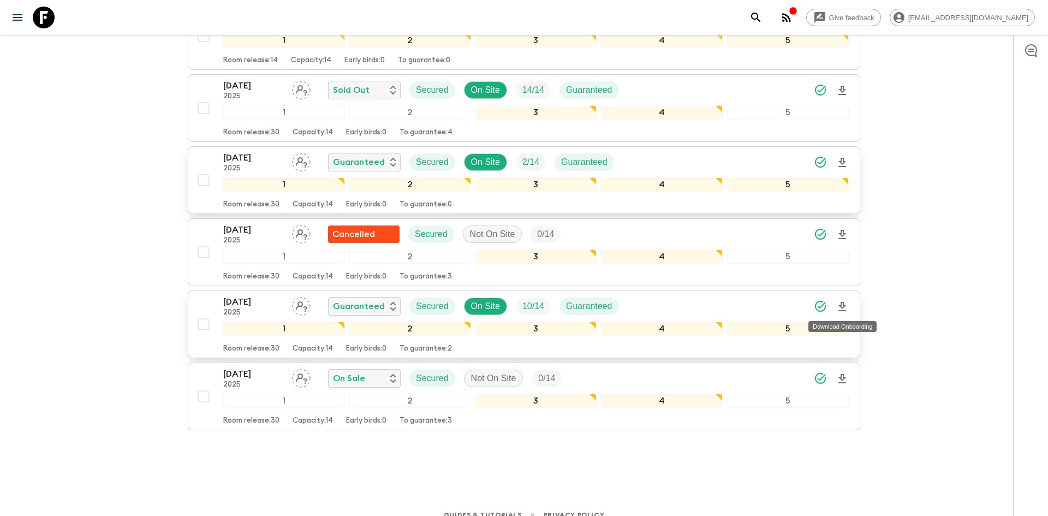
click at [844, 303] on icon "Download Onboarding" at bounding box center [841, 306] width 13 height 13
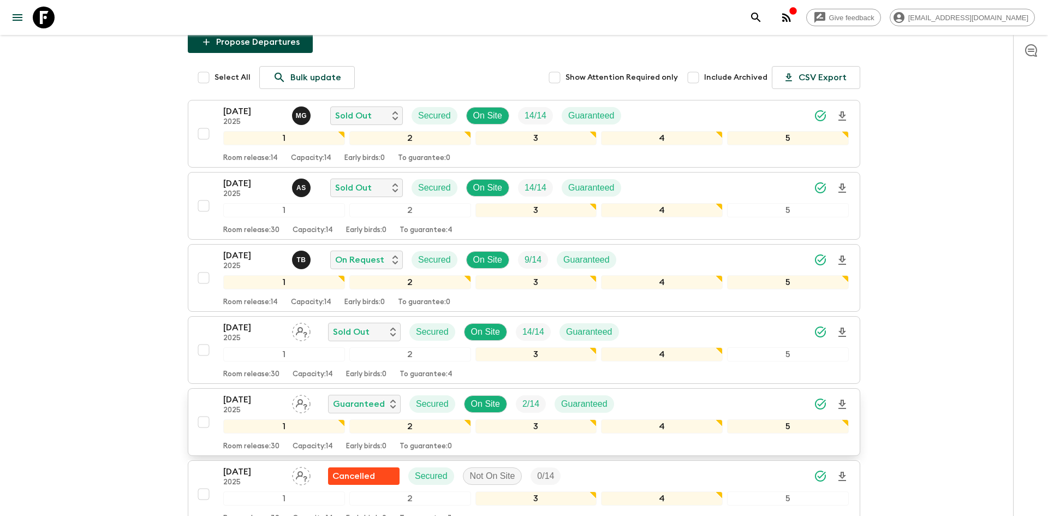
scroll to position [0, 0]
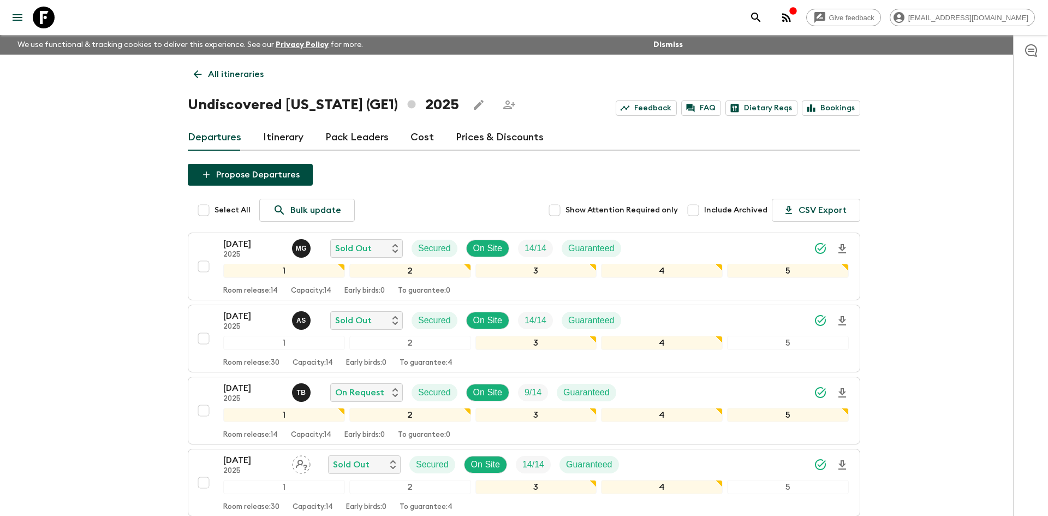
click at [228, 66] on link "All itineraries" at bounding box center [229, 74] width 82 height 22
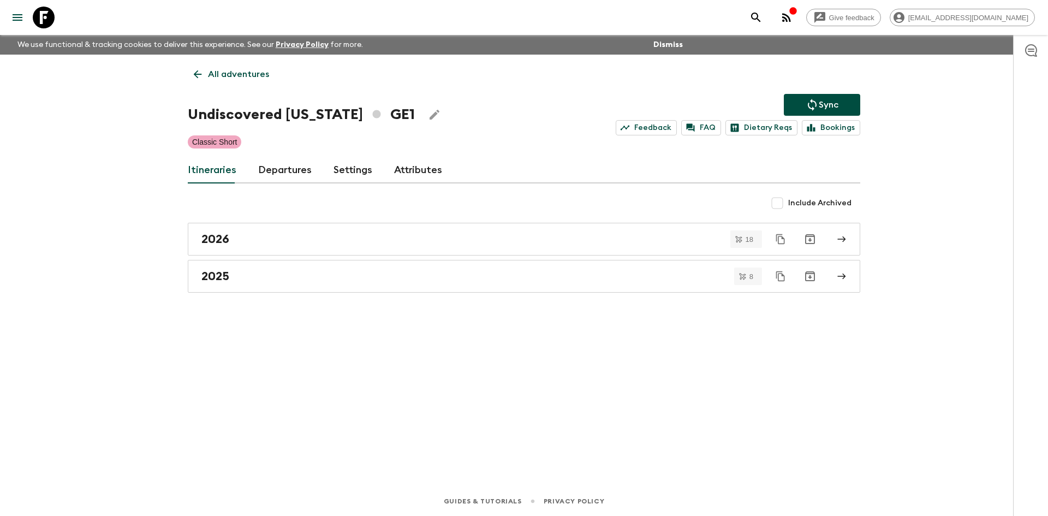
click at [217, 70] on p "All adventures" at bounding box center [238, 74] width 61 height 13
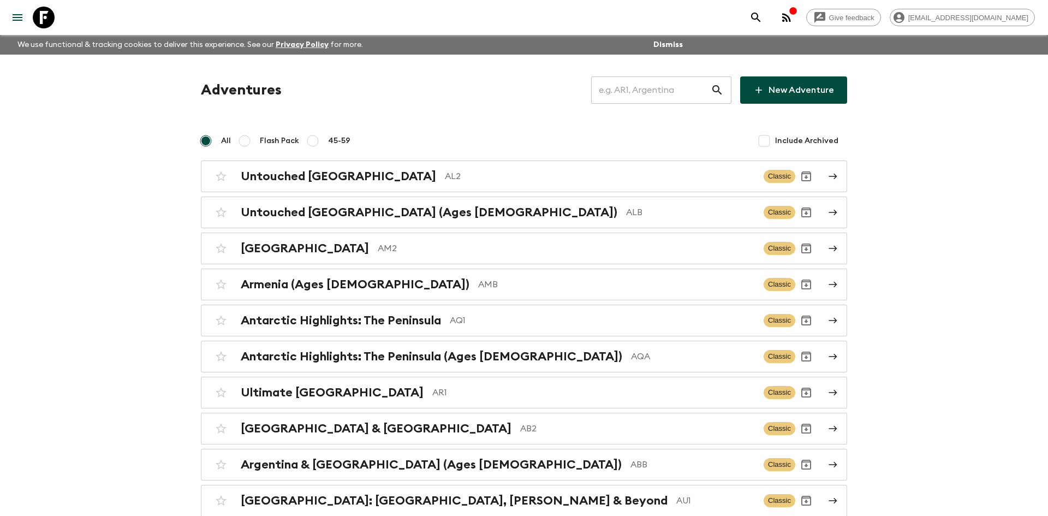
click at [629, 91] on input "text" at bounding box center [651, 90] width 120 height 31
type input "al2"
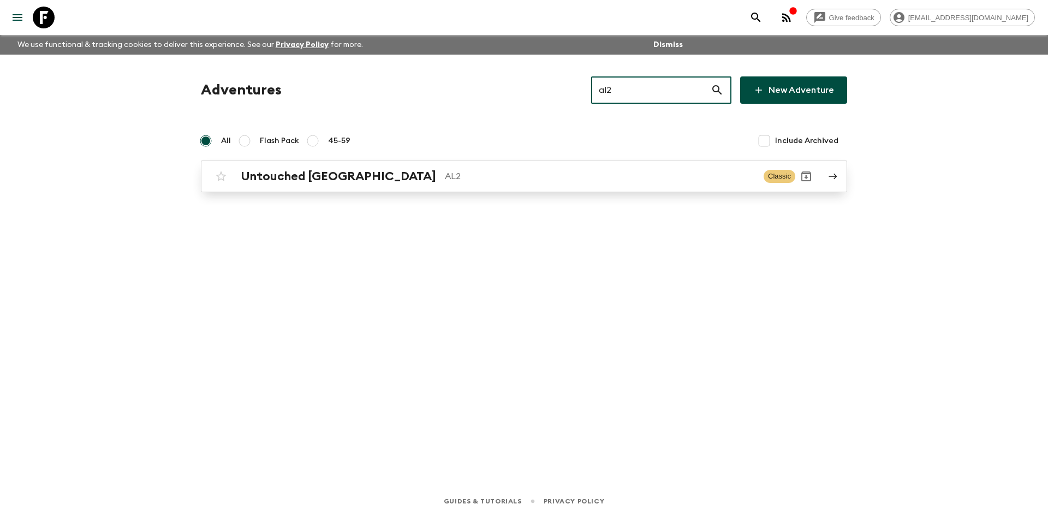
click at [445, 177] on p "AL2" at bounding box center [600, 176] width 310 height 13
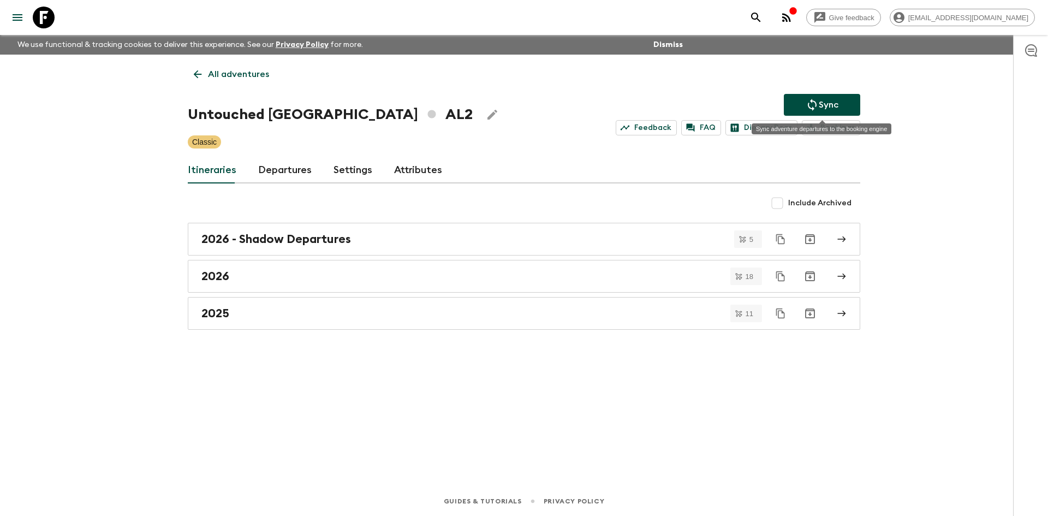
click at [827, 104] on p "Sync" at bounding box center [829, 104] width 20 height 13
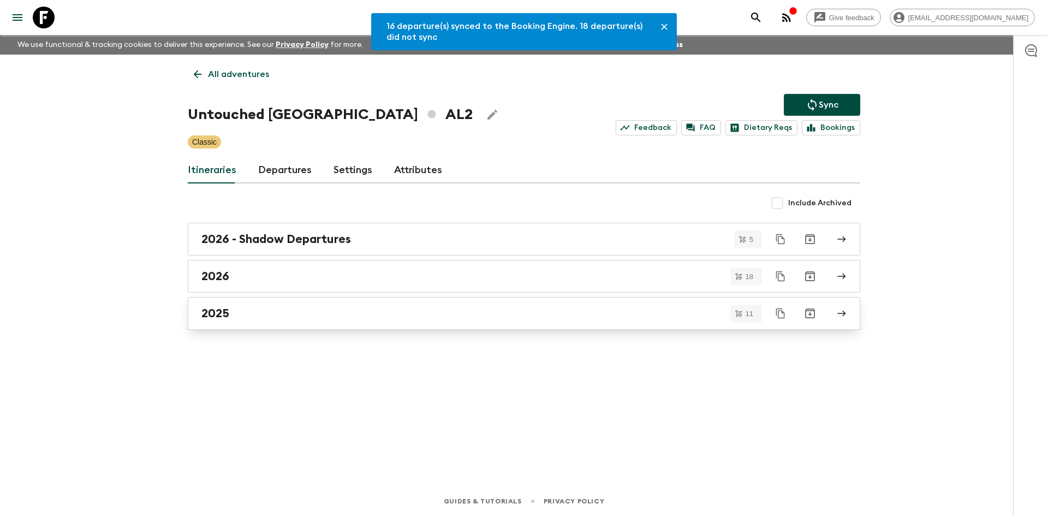
click at [245, 320] on div "2025" at bounding box center [513, 313] width 624 height 14
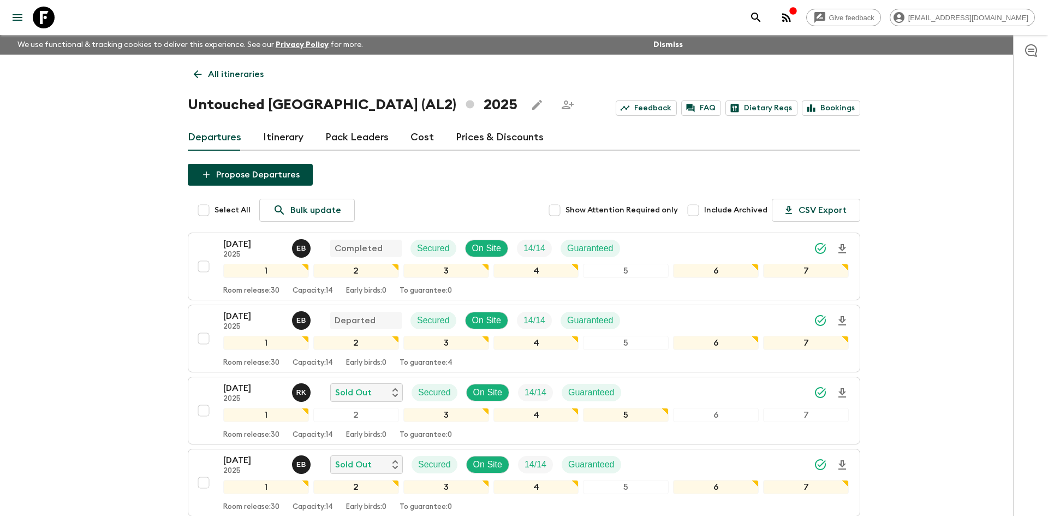
click at [250, 81] on link "All itineraries" at bounding box center [229, 74] width 82 height 22
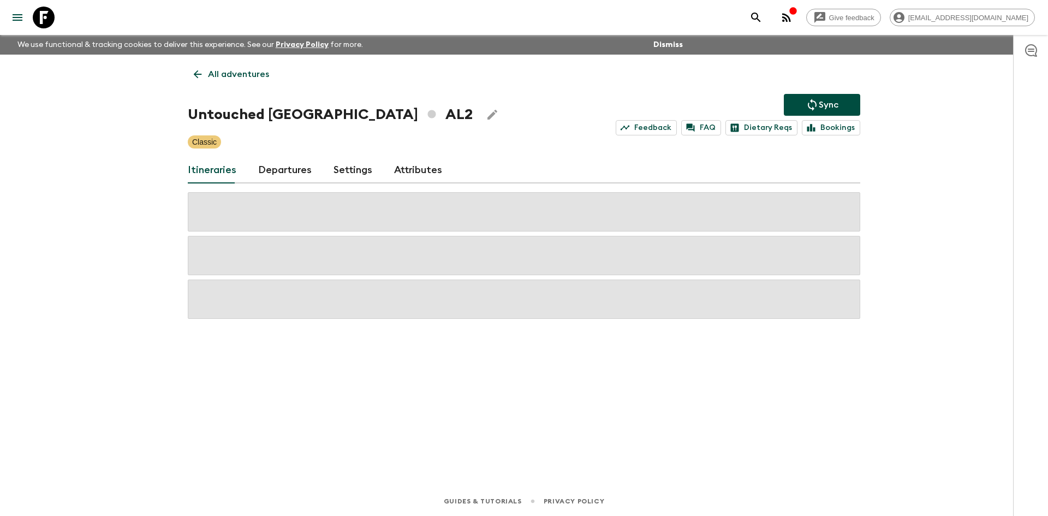
click at [250, 81] on link "All adventures" at bounding box center [231, 74] width 87 height 22
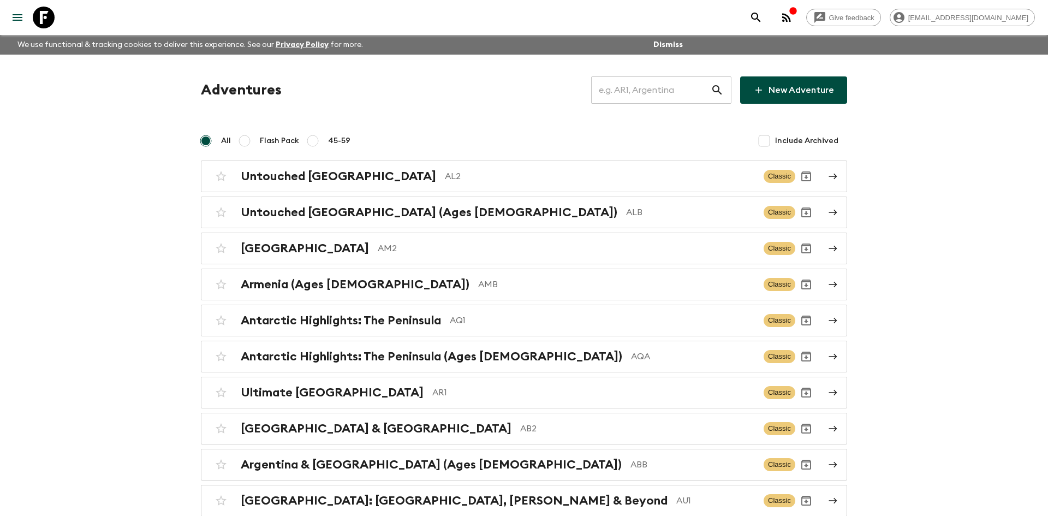
click at [641, 92] on input "text" at bounding box center [651, 90] width 120 height 31
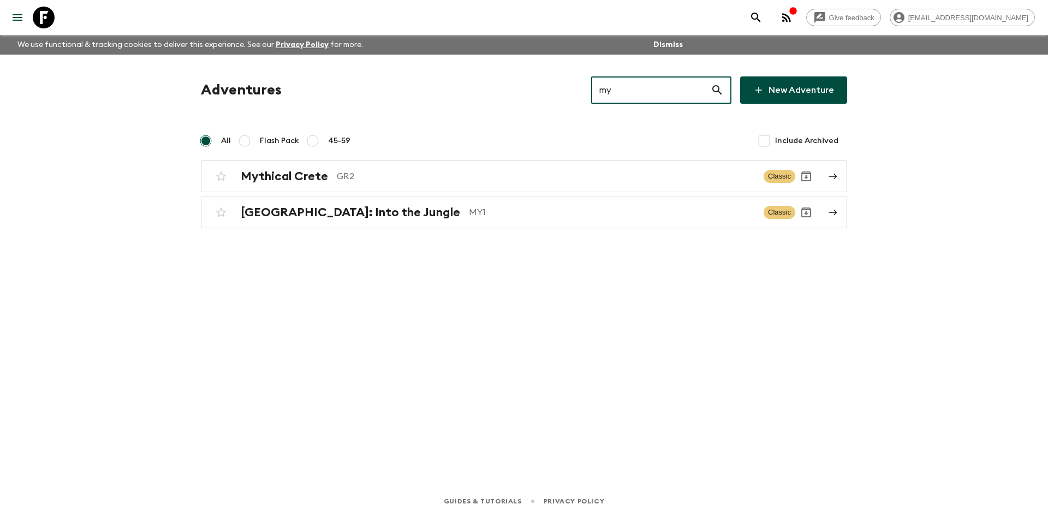
type input "my1"
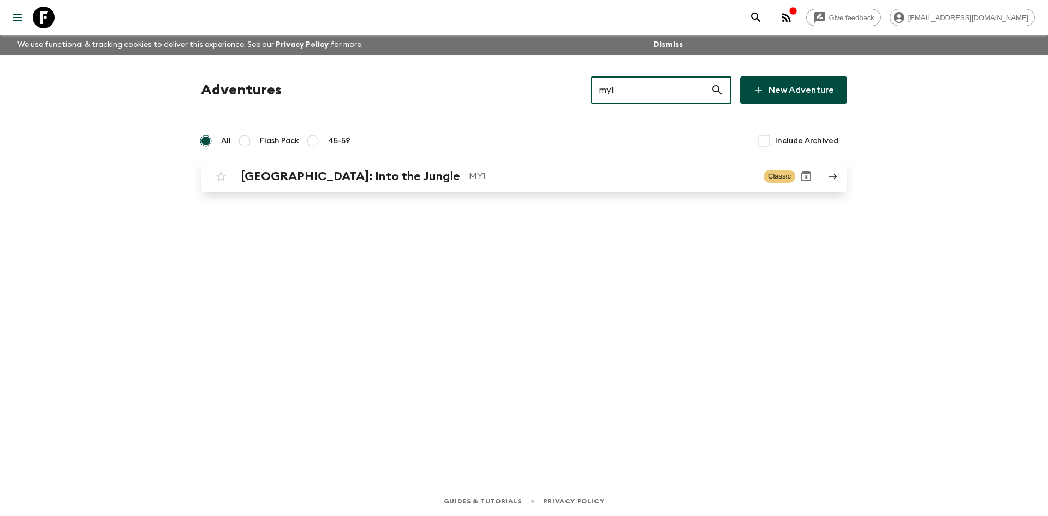
click at [398, 163] on link "[GEOGRAPHIC_DATA]: Into the Jungle MY1 Classic" at bounding box center [524, 176] width 646 height 32
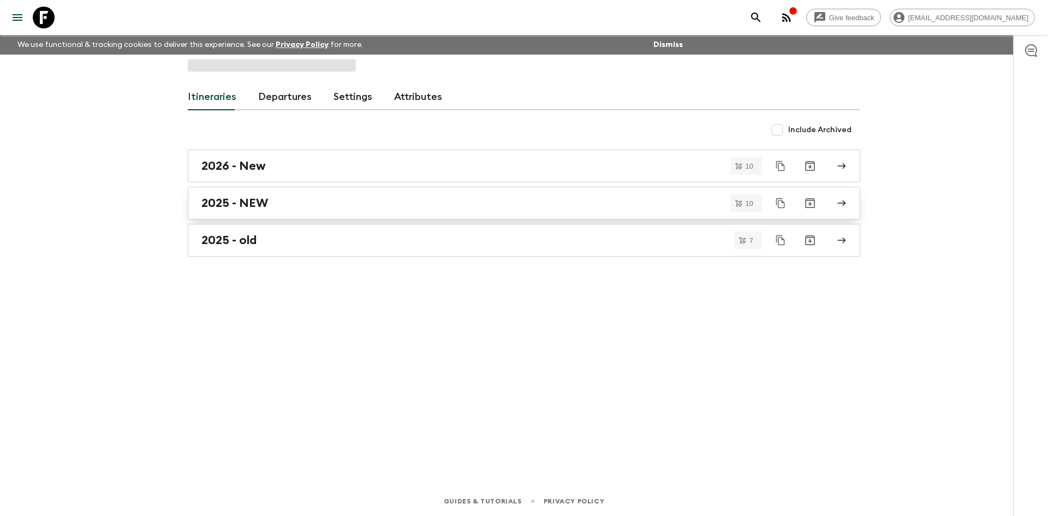
click at [273, 200] on div "2025 - NEW" at bounding box center [513, 203] width 624 height 14
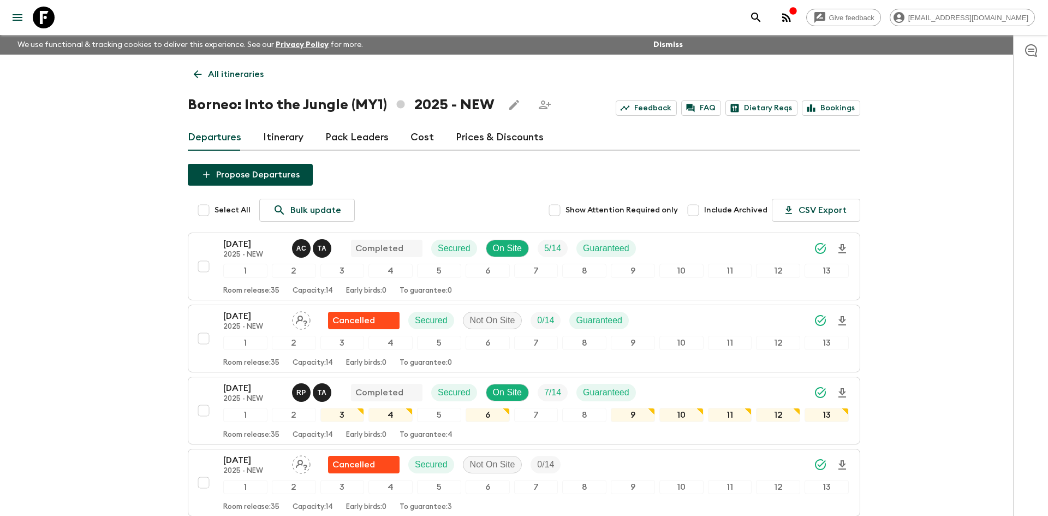
click at [238, 69] on p "All itineraries" at bounding box center [236, 74] width 56 height 13
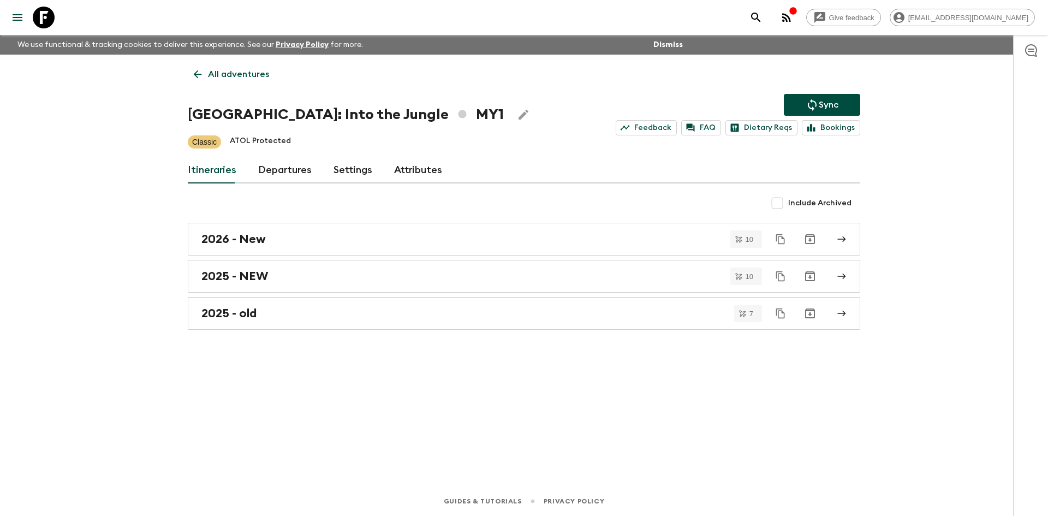
click at [238, 69] on p "All adventures" at bounding box center [238, 74] width 61 height 13
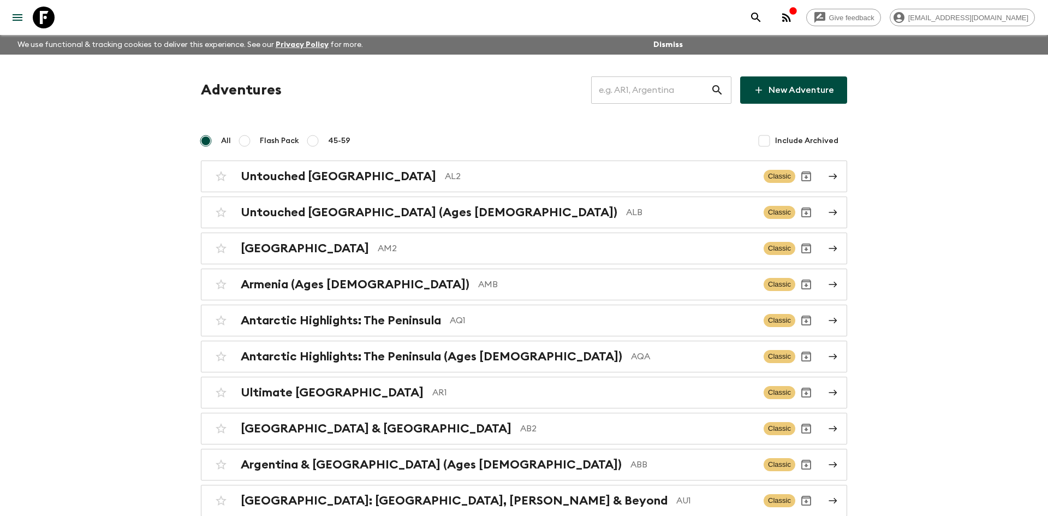
click at [637, 85] on input "text" at bounding box center [651, 90] width 120 height 31
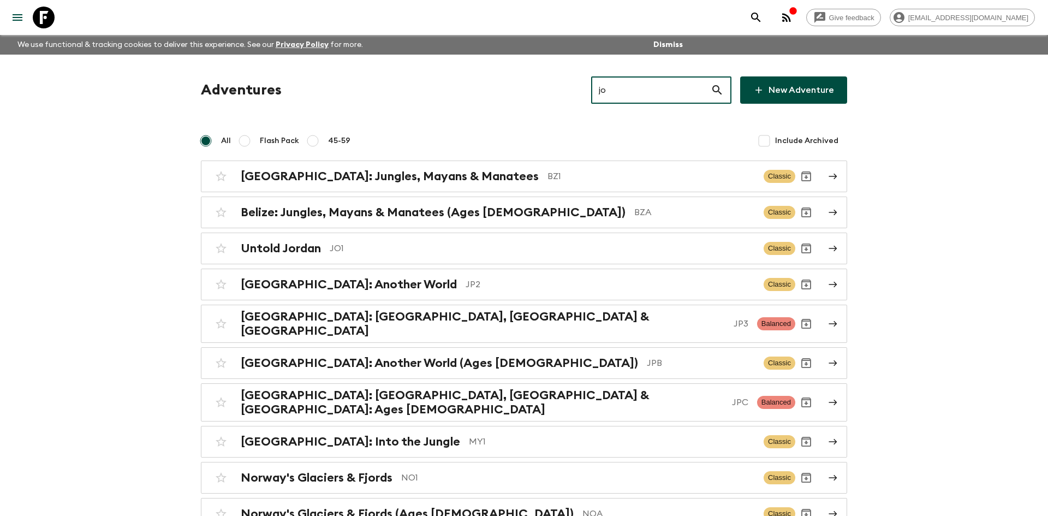
type input "jo1"
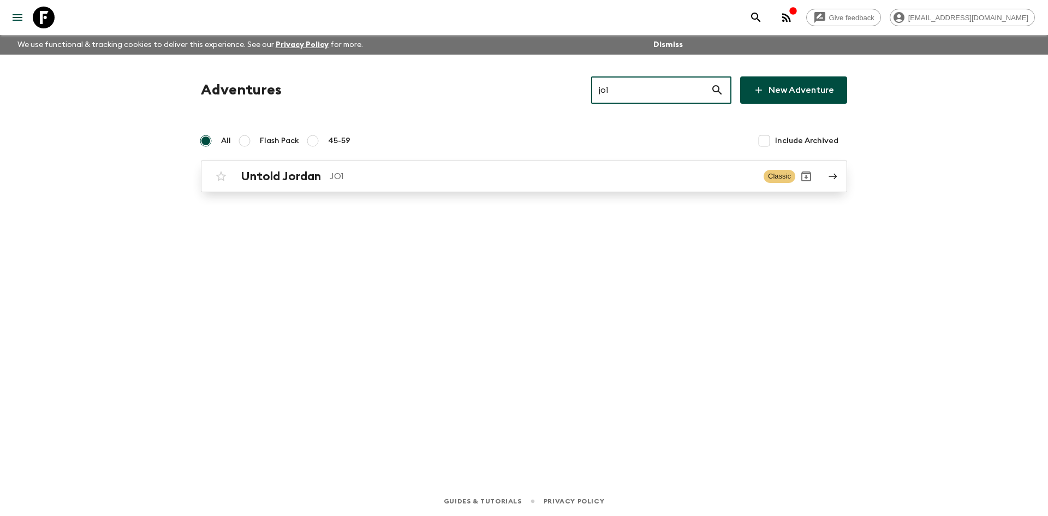
click at [429, 175] on p "JO1" at bounding box center [542, 176] width 425 height 13
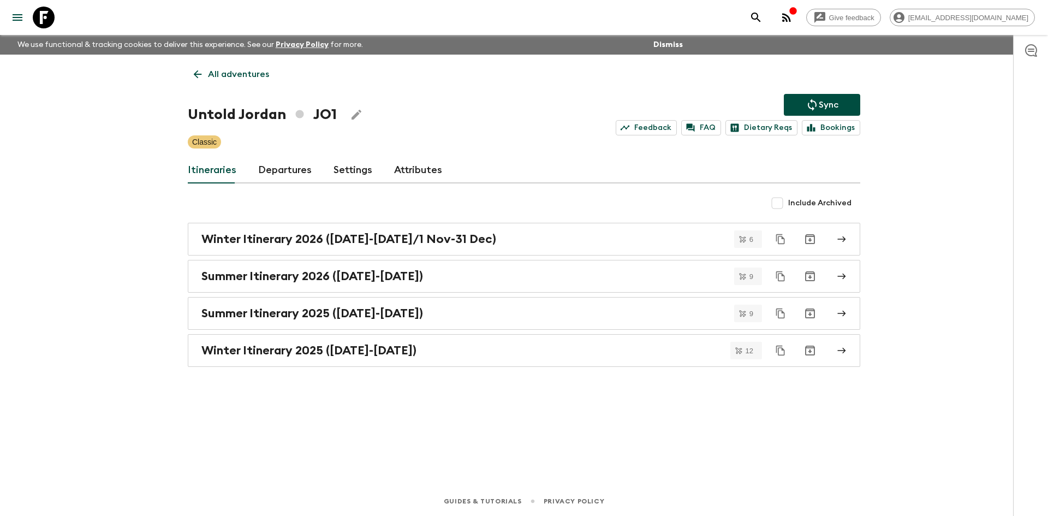
click at [808, 100] on icon "Sync adventure departures to the booking engine" at bounding box center [811, 104] width 13 height 13
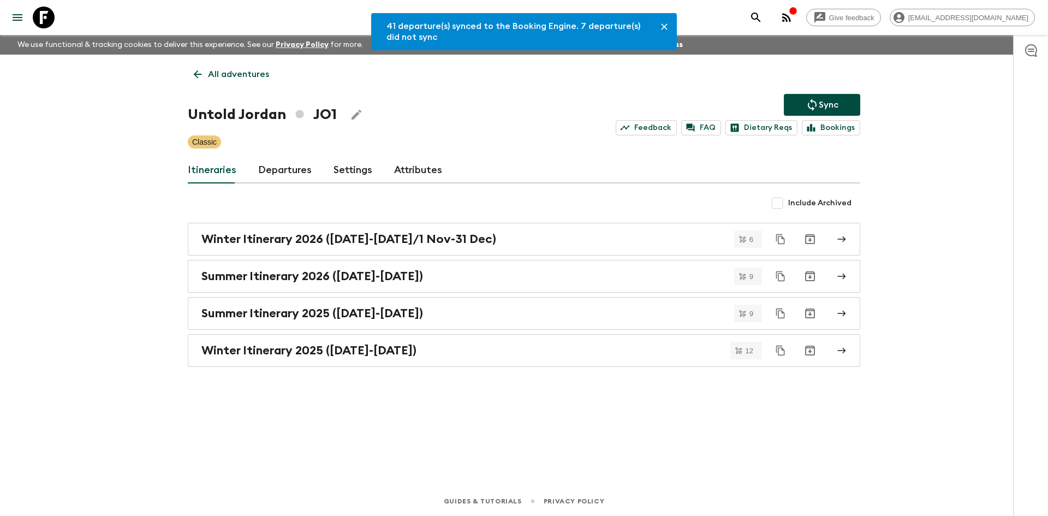
click at [295, 163] on link "Departures" at bounding box center [284, 170] width 53 height 26
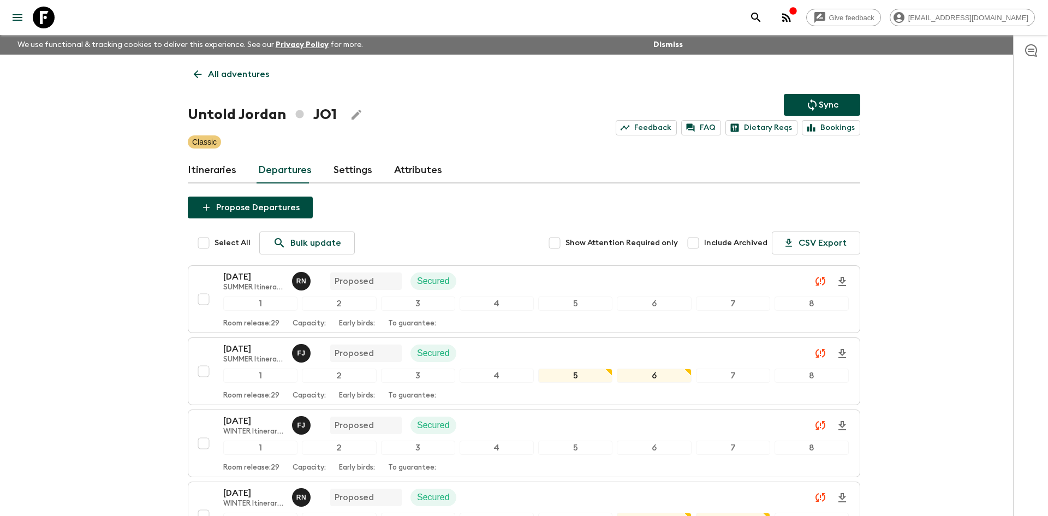
click at [249, 75] on p "All adventures" at bounding box center [238, 74] width 61 height 13
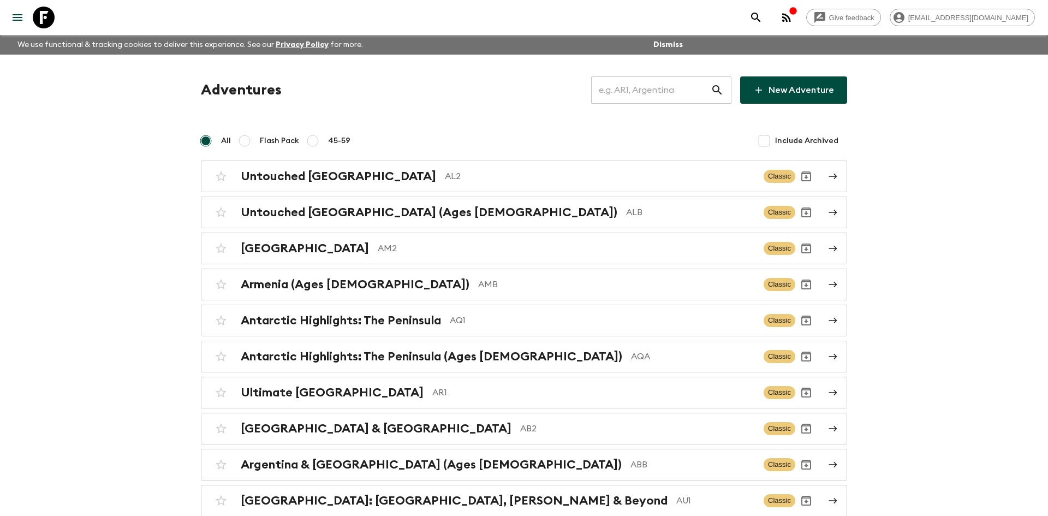
click at [618, 92] on input "text" at bounding box center [651, 90] width 120 height 31
type input "lk1"
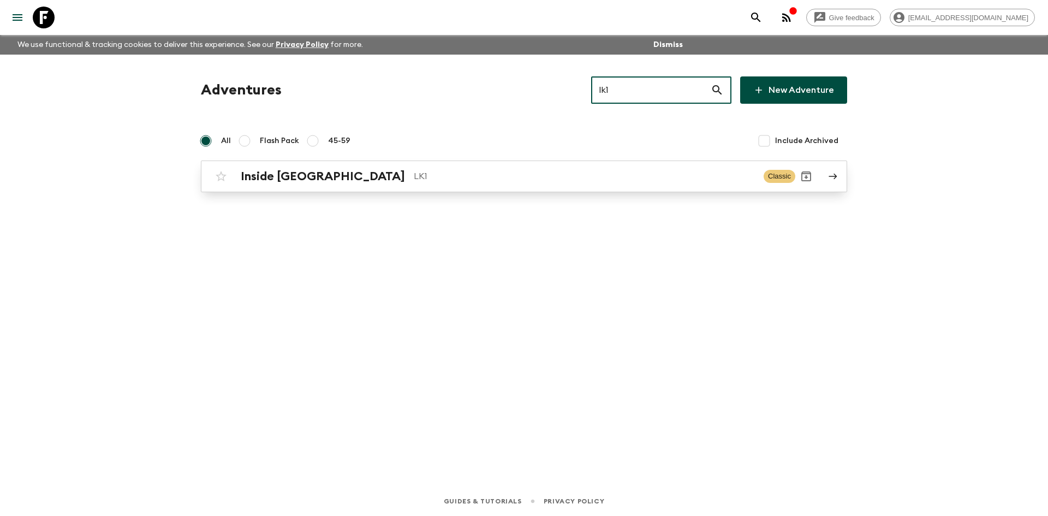
click at [414, 170] on p "LK1" at bounding box center [584, 176] width 341 height 13
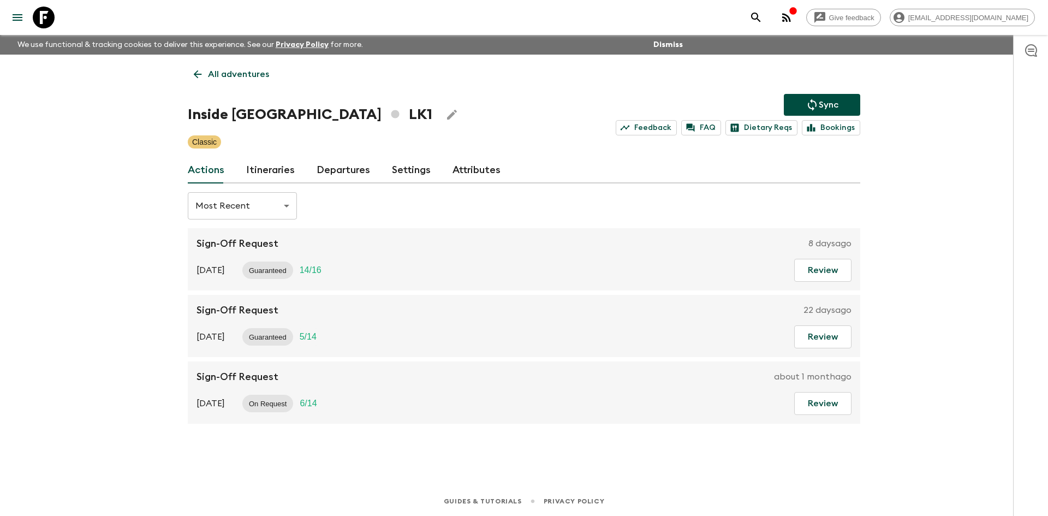
click at [816, 99] on icon "Sync adventure departures to the booking engine" at bounding box center [811, 104] width 13 height 13
click at [836, 97] on button "Sync" at bounding box center [822, 105] width 76 height 22
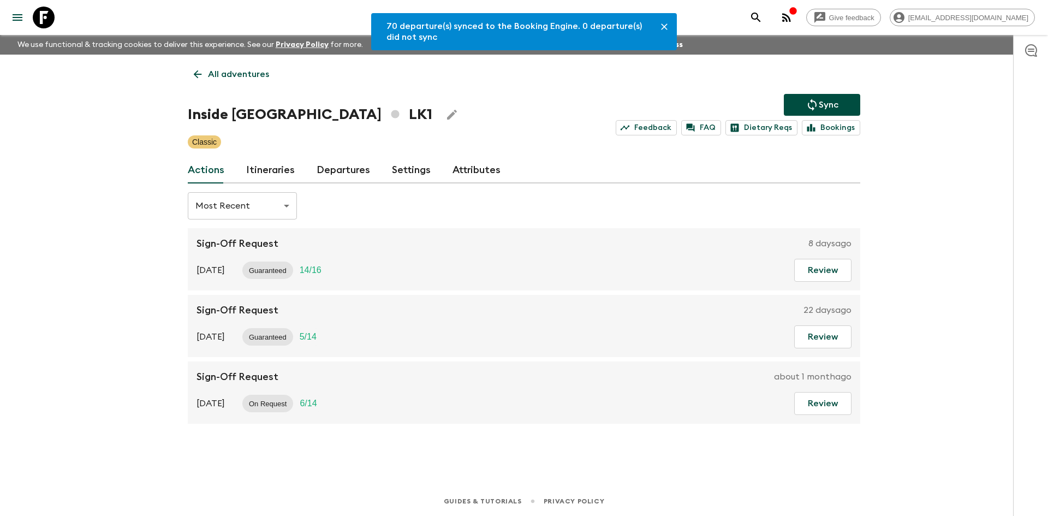
click at [361, 168] on link "Departures" at bounding box center [342, 170] width 53 height 26
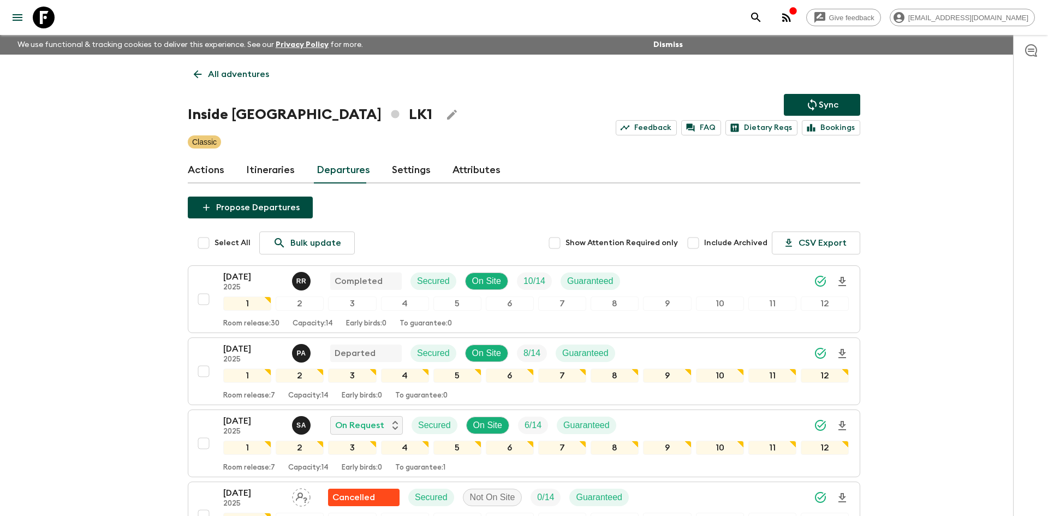
click at [208, 73] on p "All adventures" at bounding box center [238, 74] width 61 height 13
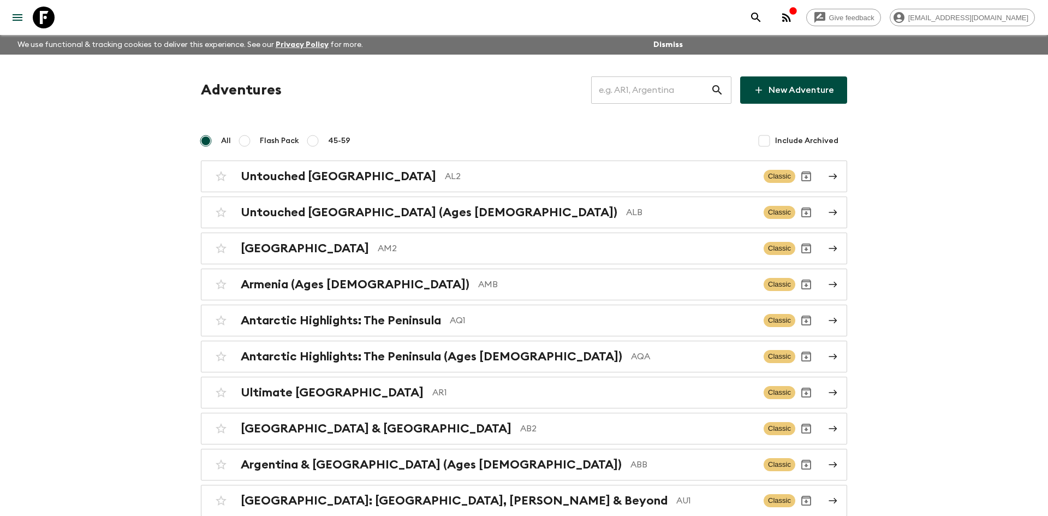
click at [612, 92] on input "text" at bounding box center [651, 90] width 120 height 31
type input "al2"
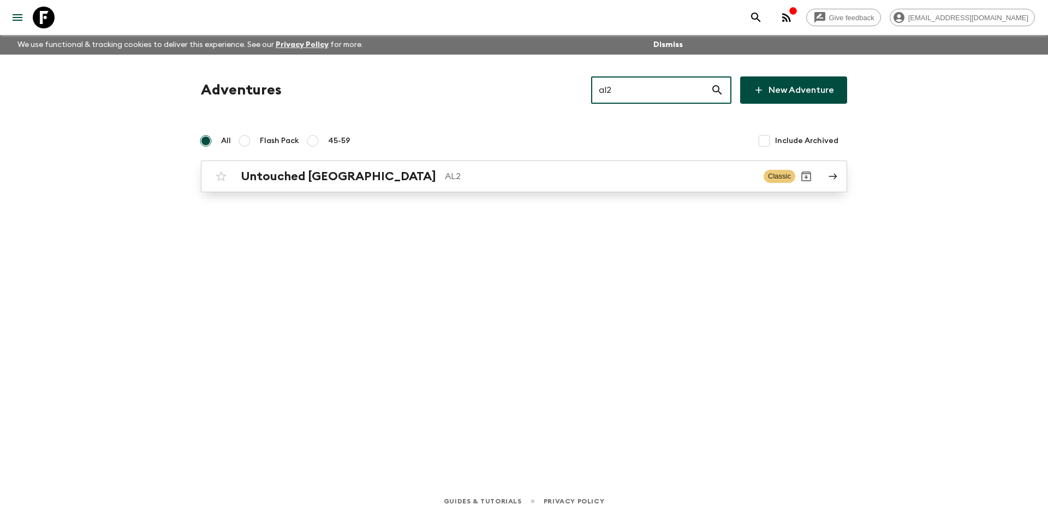
click at [268, 189] on link "Untouched Albania AL2 Classic" at bounding box center [524, 176] width 646 height 32
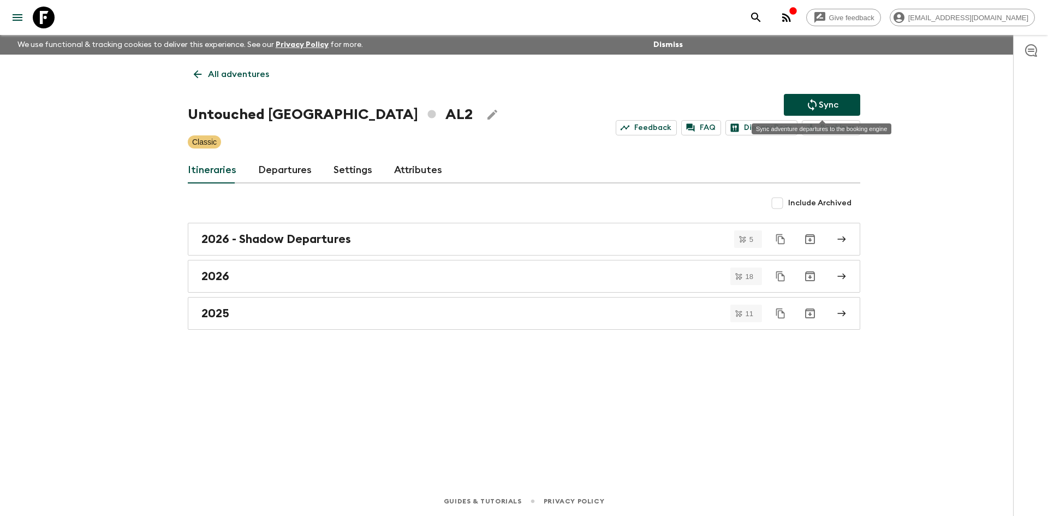
click at [823, 103] on p "Sync" at bounding box center [829, 104] width 20 height 13
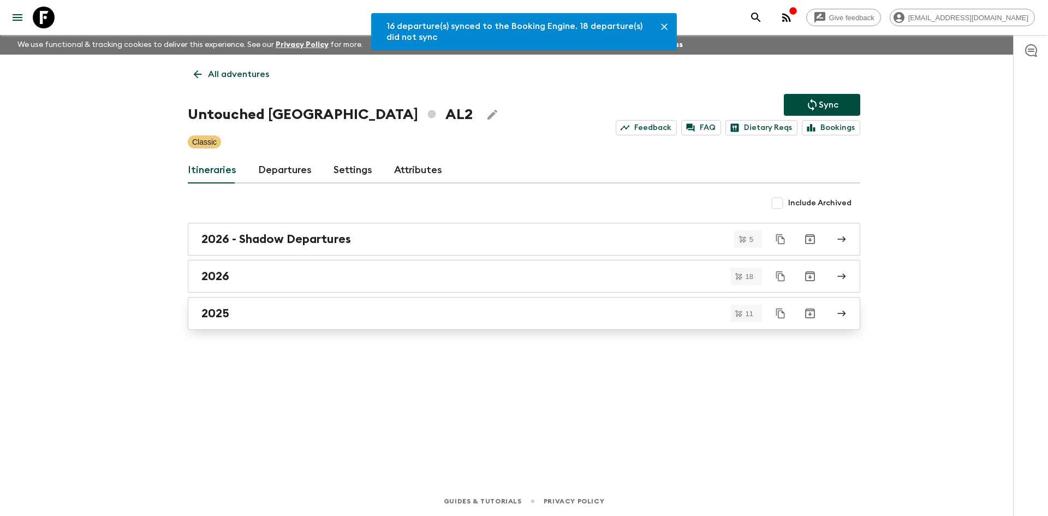
click at [565, 300] on link "2025" at bounding box center [524, 313] width 672 height 33
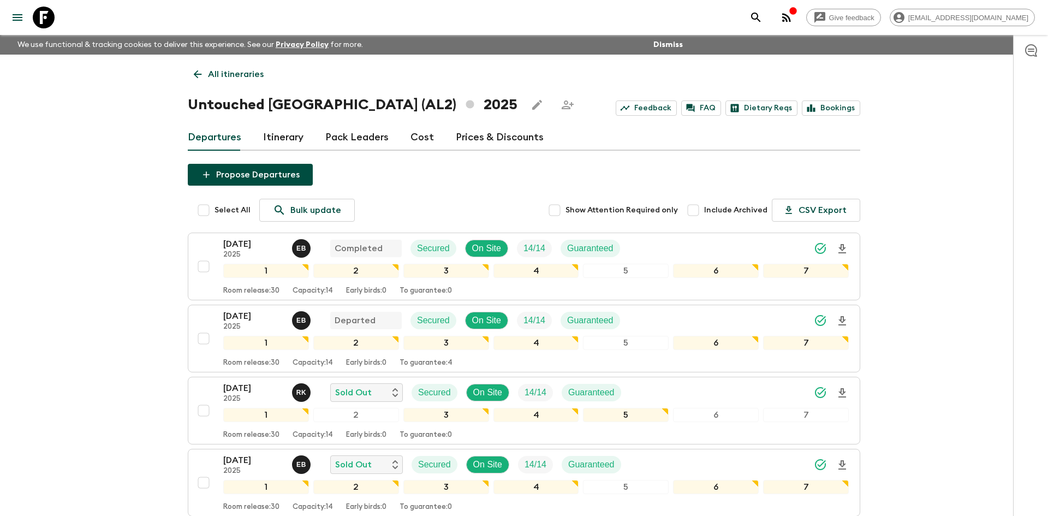
click at [220, 72] on p "All itineraries" at bounding box center [236, 74] width 56 height 13
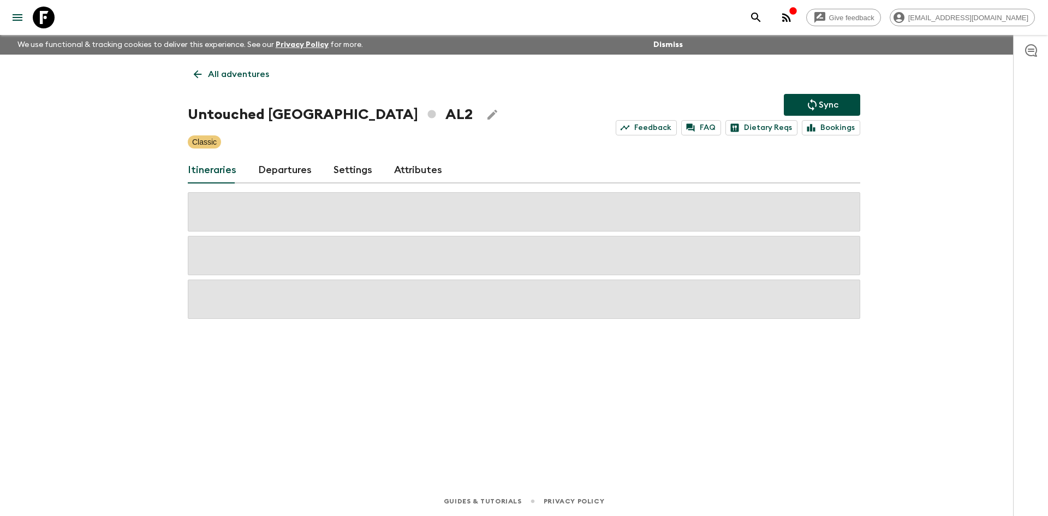
click at [220, 72] on p "All adventures" at bounding box center [238, 74] width 61 height 13
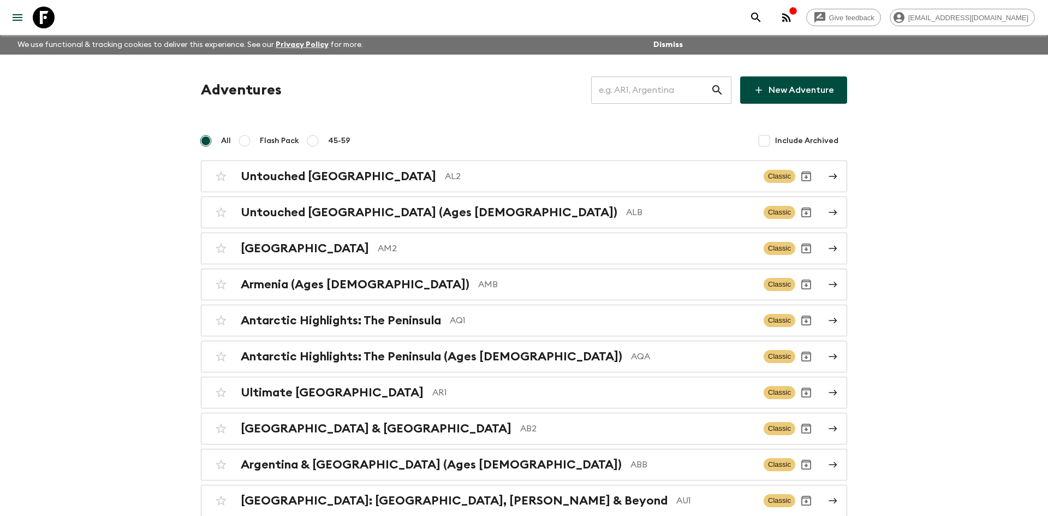
click at [619, 98] on input "text" at bounding box center [651, 90] width 120 height 31
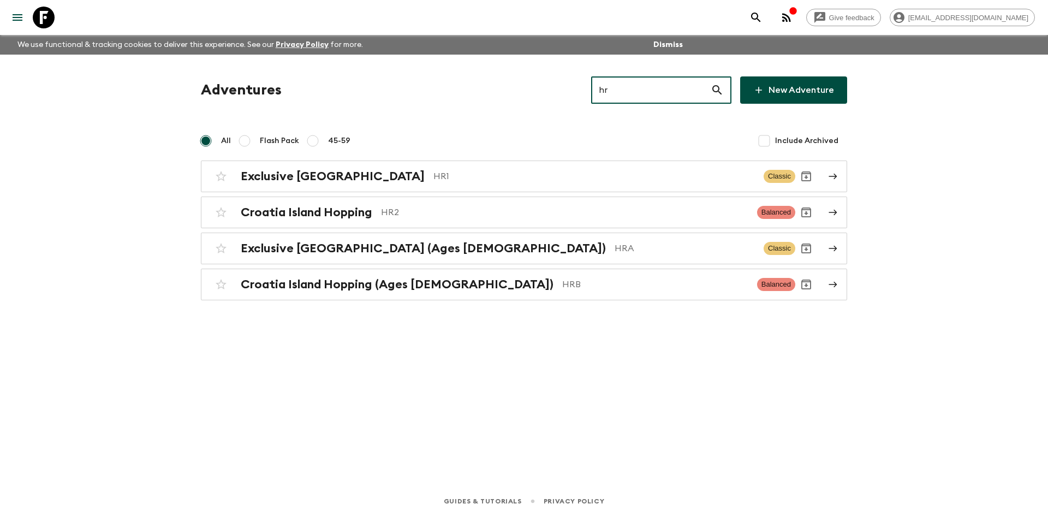
type input "hra"
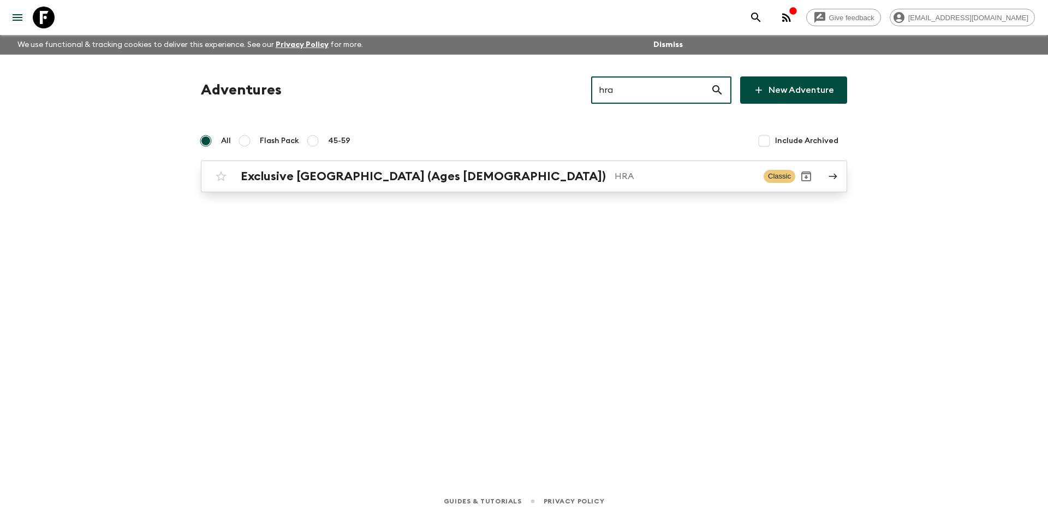
click at [422, 170] on div "Exclusive Croatia (Ages [DEMOGRAPHIC_DATA]) HRA" at bounding box center [498, 176] width 514 height 14
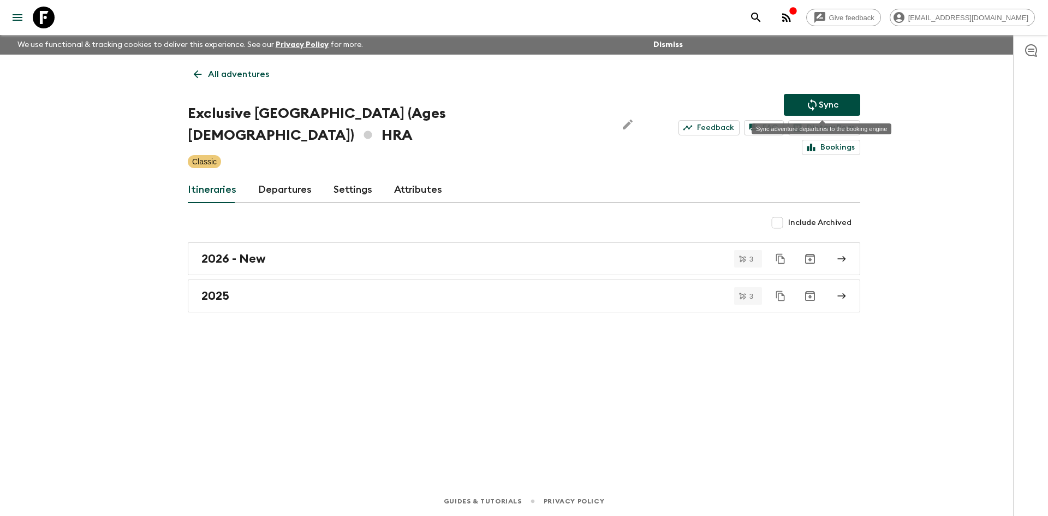
click at [840, 106] on button "Sync" at bounding box center [822, 105] width 76 height 22
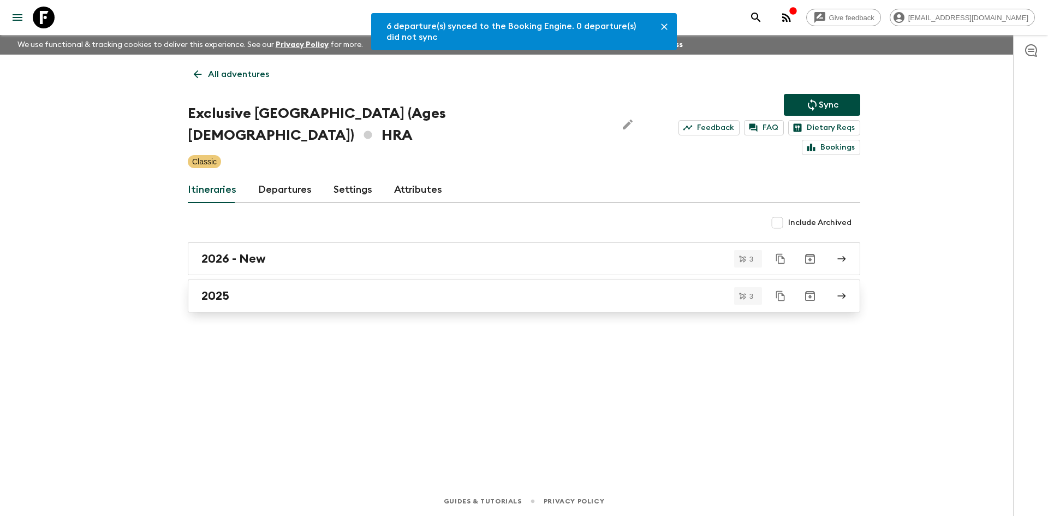
click at [280, 289] on div "2025" at bounding box center [513, 296] width 624 height 14
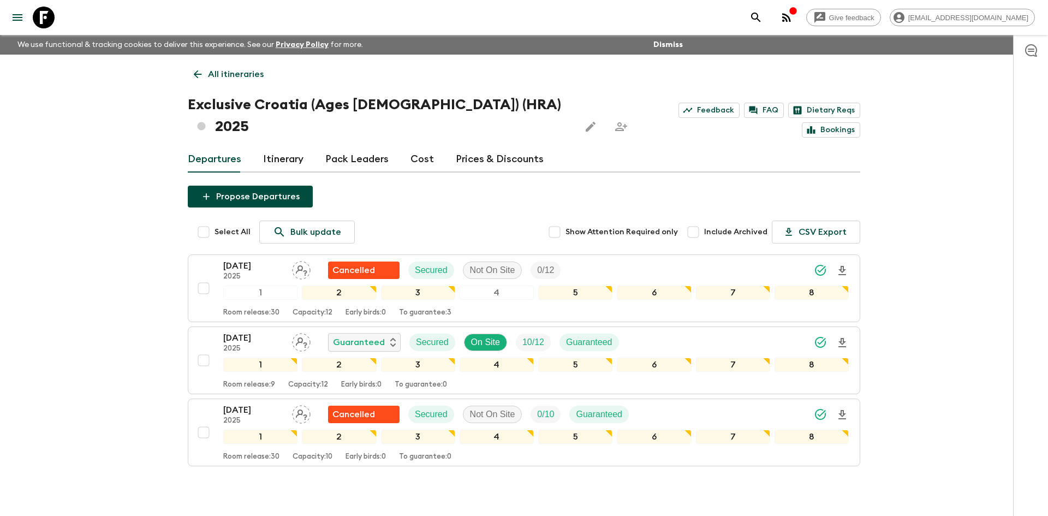
click at [220, 82] on link "All itineraries" at bounding box center [229, 74] width 82 height 22
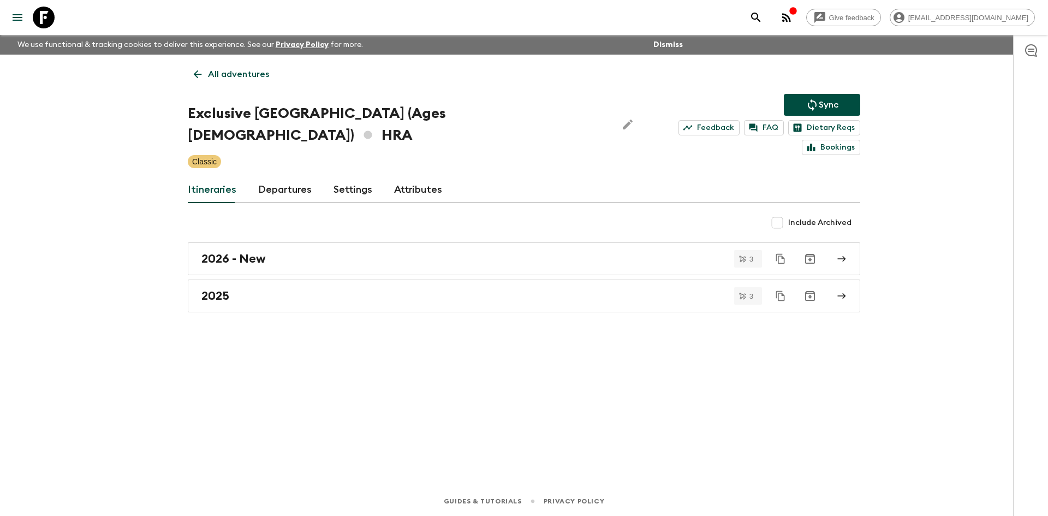
click at [220, 82] on link "All adventures" at bounding box center [231, 74] width 87 height 22
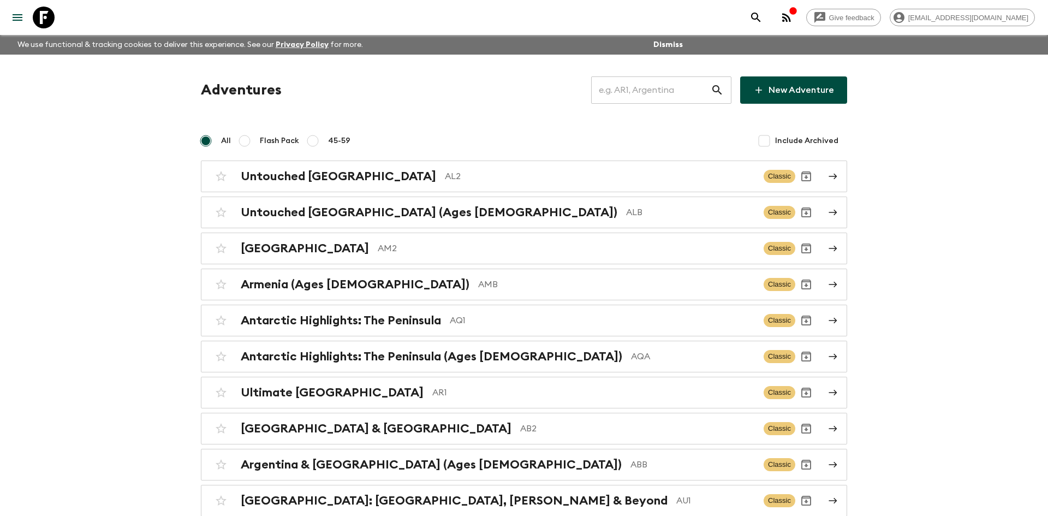
click at [647, 88] on input "text" at bounding box center [651, 90] width 120 height 31
type input "it6"
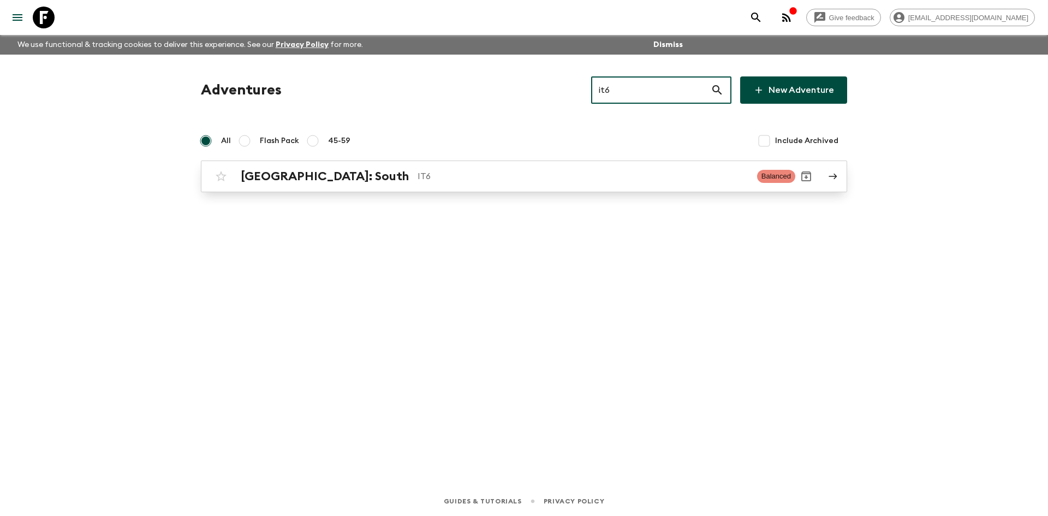
click at [300, 187] on link "[GEOGRAPHIC_DATA]: South IT6 Balanced" at bounding box center [524, 176] width 646 height 32
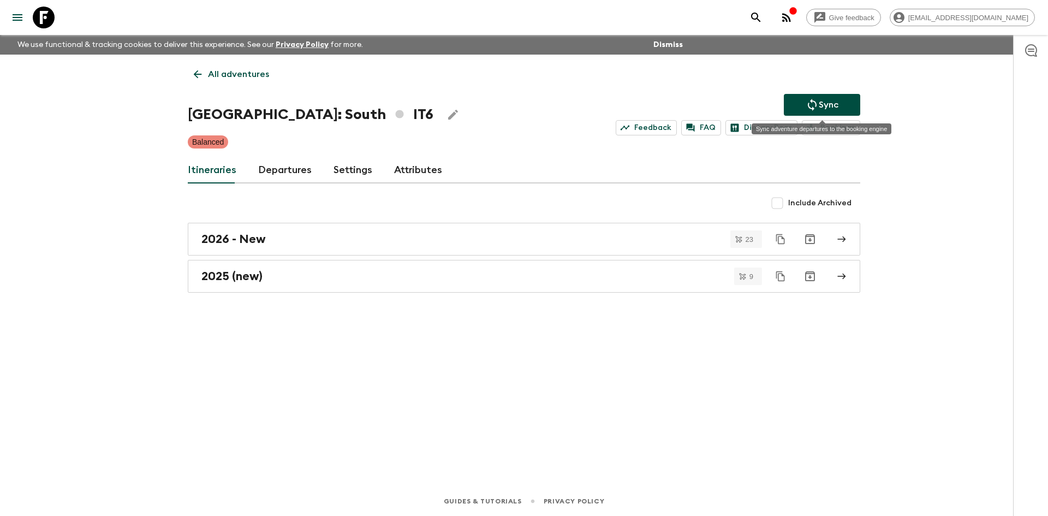
click at [825, 102] on p "Sync" at bounding box center [829, 104] width 20 height 13
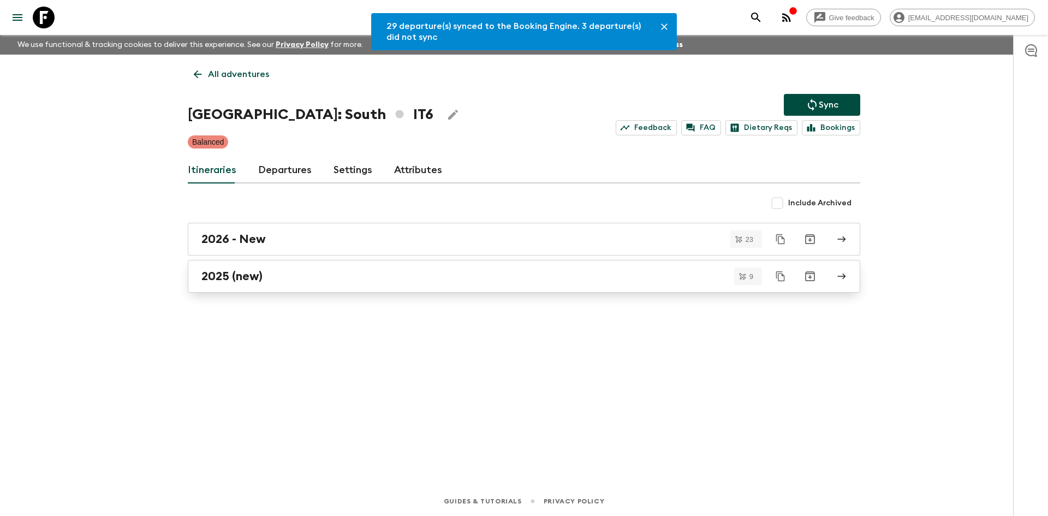
click at [258, 270] on h2 "2025 (new)" at bounding box center [231, 276] width 61 height 14
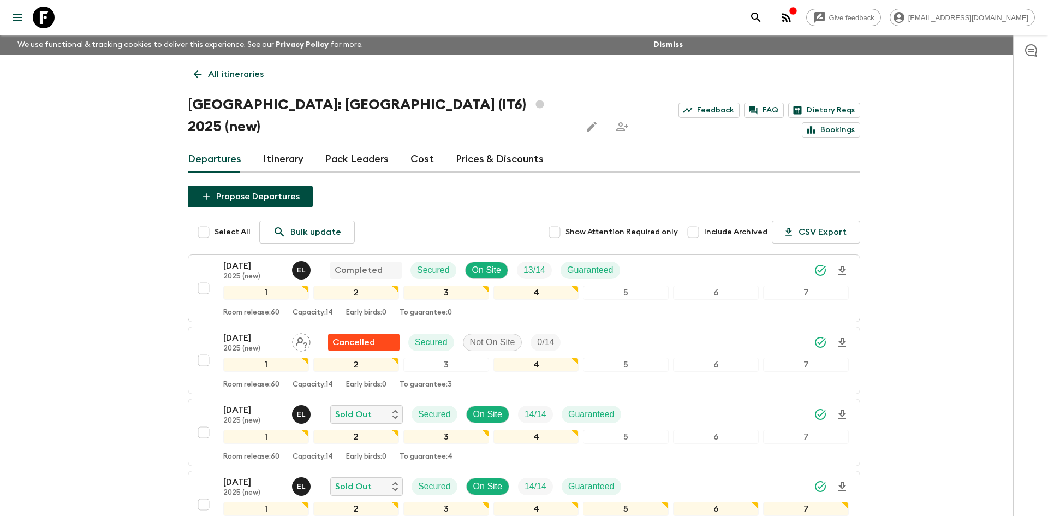
click at [234, 75] on p "All itineraries" at bounding box center [236, 74] width 56 height 13
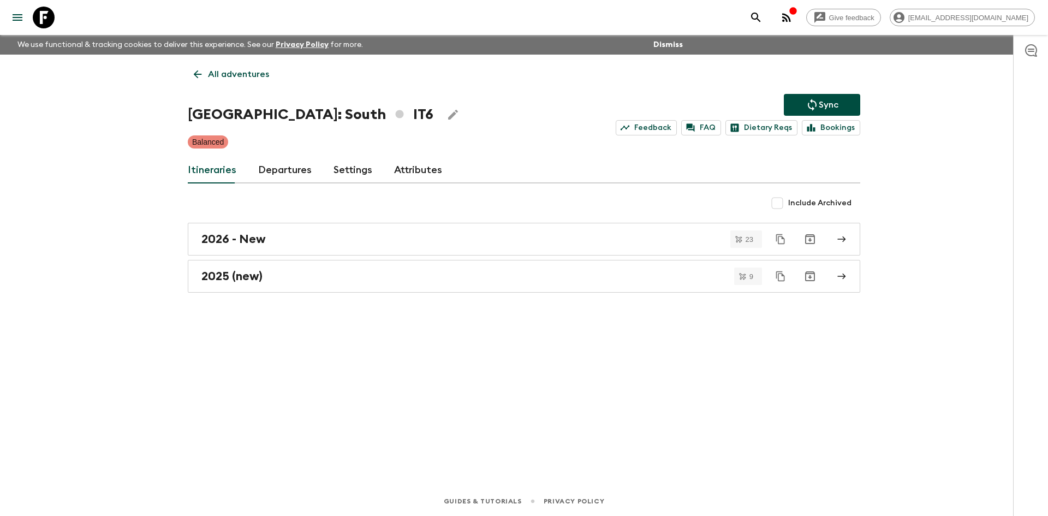
click at [234, 75] on p "All adventures" at bounding box center [238, 74] width 61 height 13
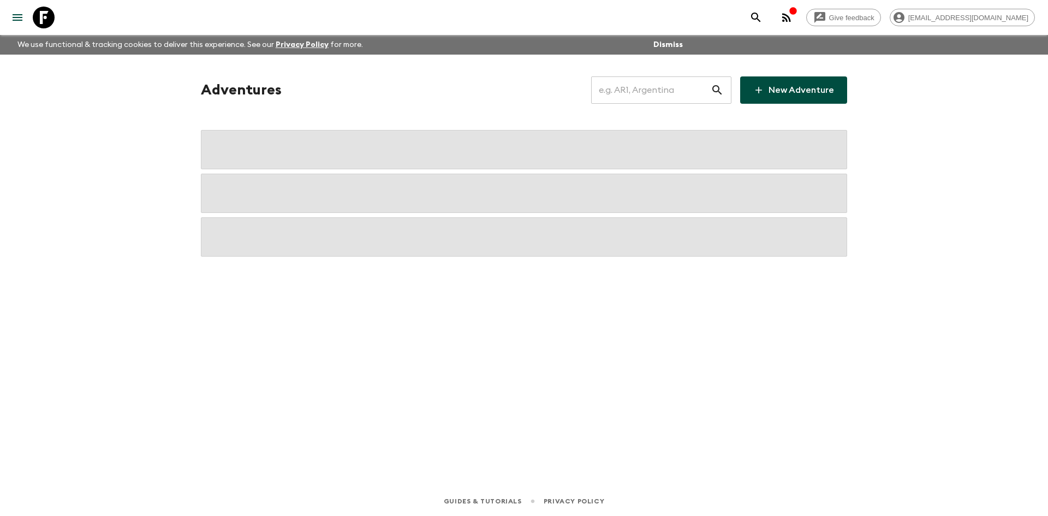
click at [626, 96] on input "text" at bounding box center [651, 90] width 120 height 31
type input "eg1"
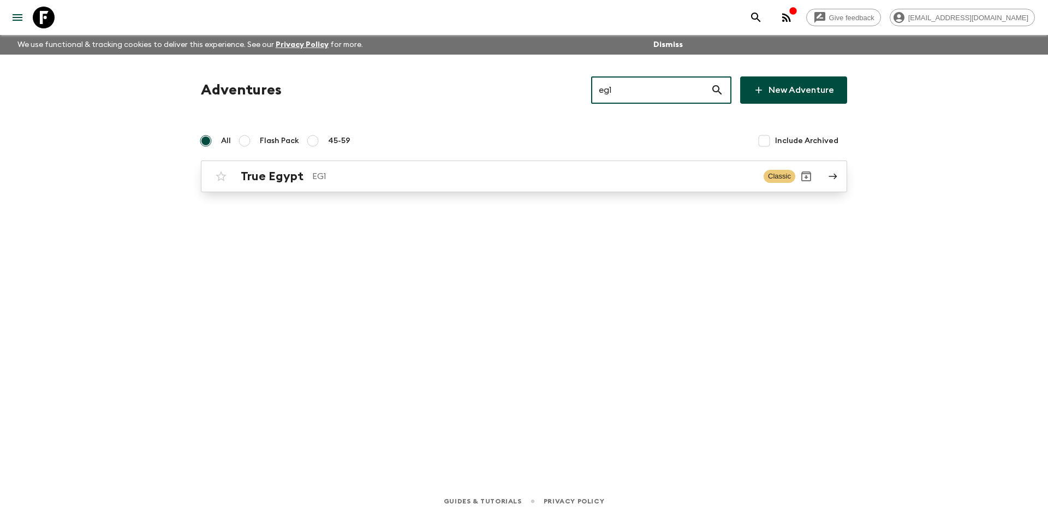
click at [372, 177] on p "EG1" at bounding box center [533, 176] width 443 height 13
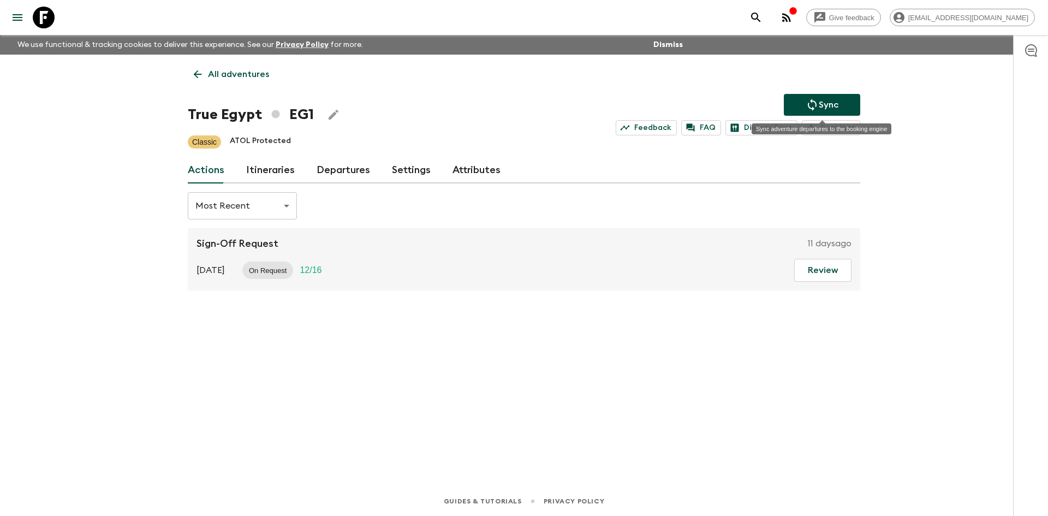
click at [809, 103] on icon "Sync adventure departures to the booking engine" at bounding box center [811, 104] width 13 height 13
click at [826, 99] on p "Sync" at bounding box center [829, 104] width 20 height 13
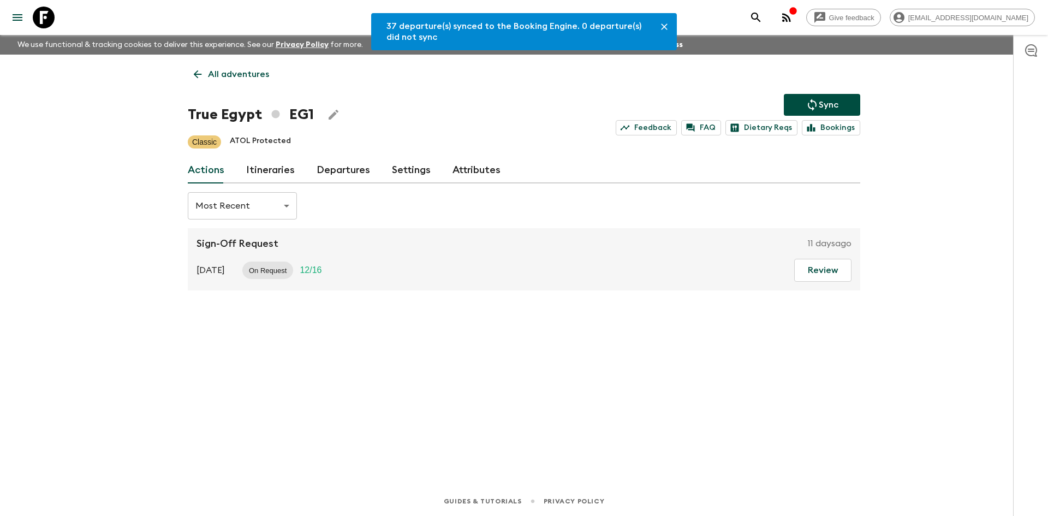
click at [355, 168] on link "Departures" at bounding box center [342, 170] width 53 height 26
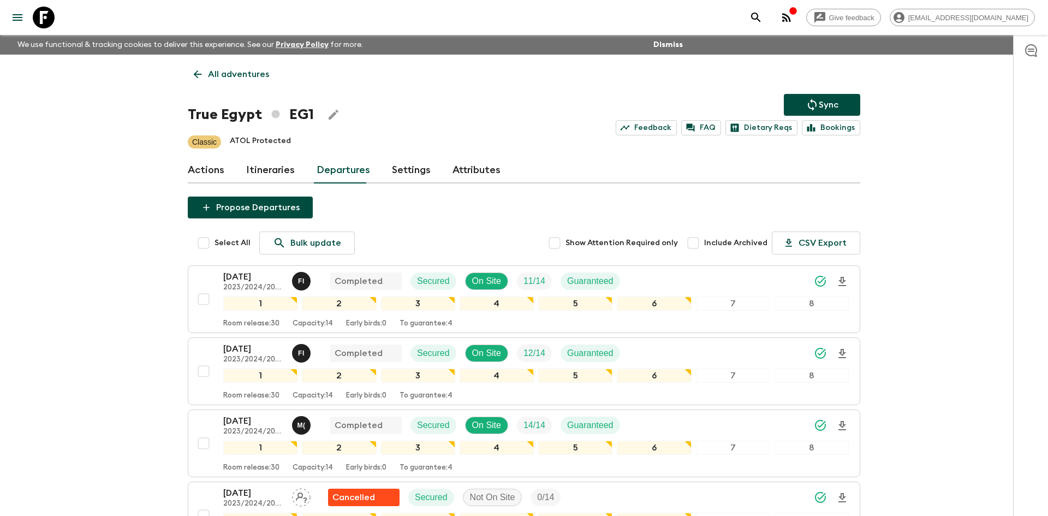
click at [251, 72] on p "All adventures" at bounding box center [238, 74] width 61 height 13
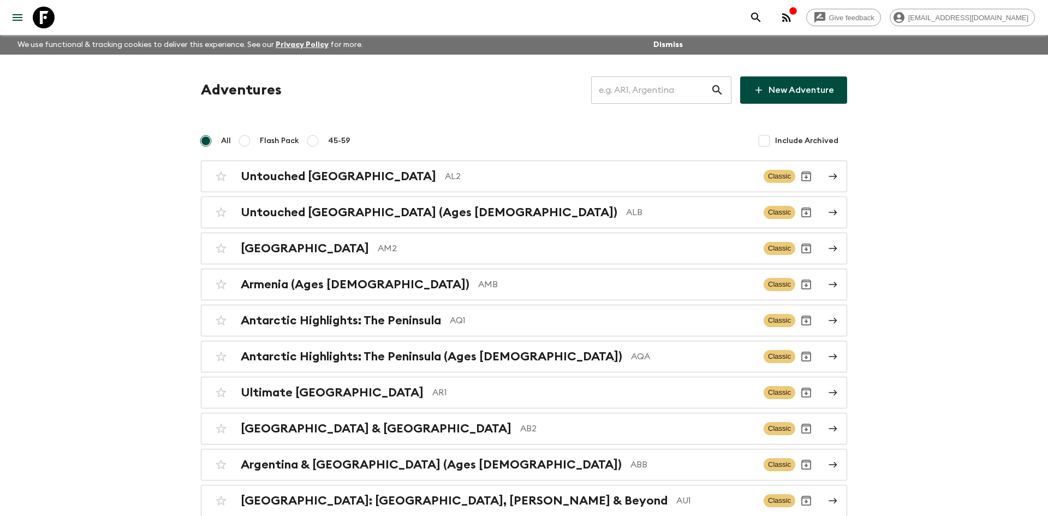
click at [622, 91] on input "text" at bounding box center [651, 90] width 120 height 31
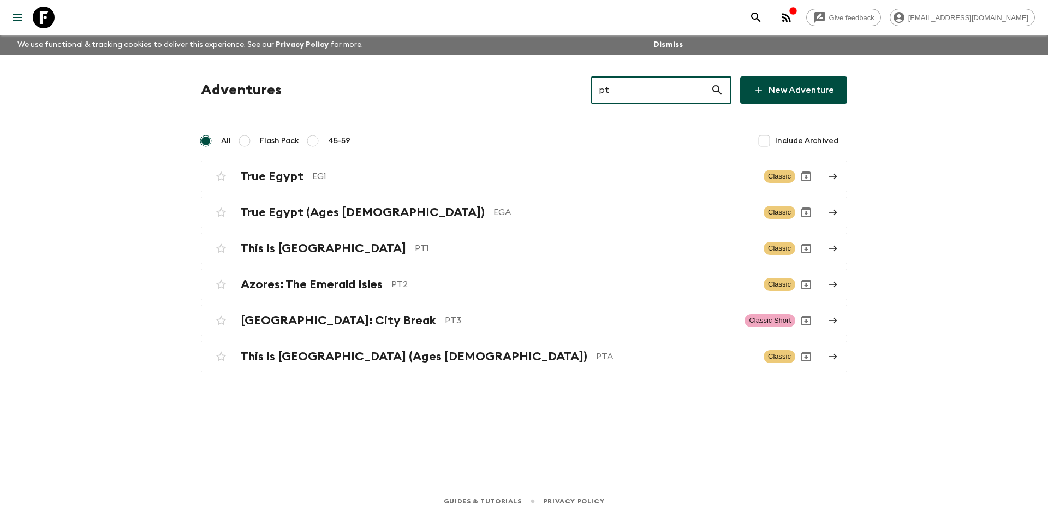
type input "pt3"
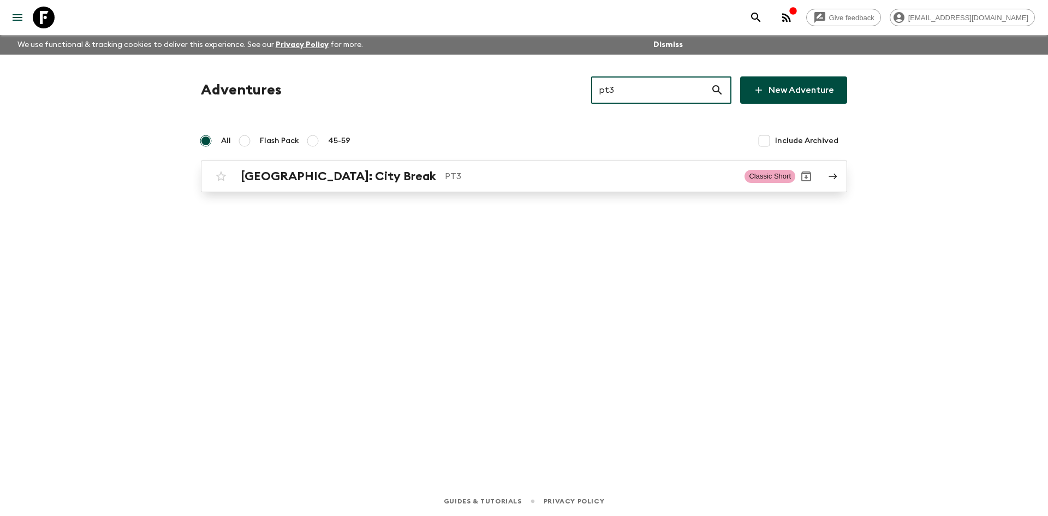
click at [402, 168] on div "[GEOGRAPHIC_DATA]: City Break PT3 Classic Short" at bounding box center [502, 176] width 585 height 22
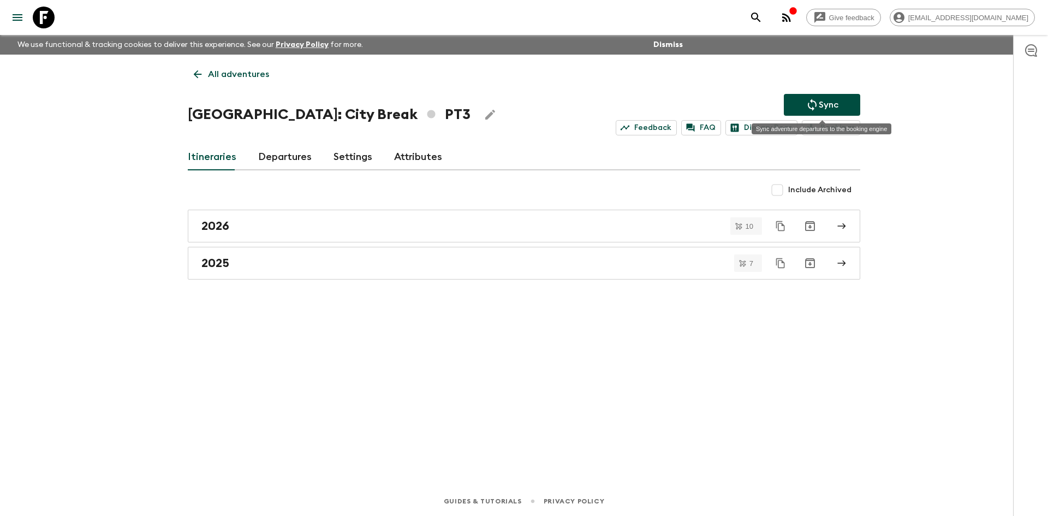
click at [827, 105] on p "Sync" at bounding box center [829, 104] width 20 height 13
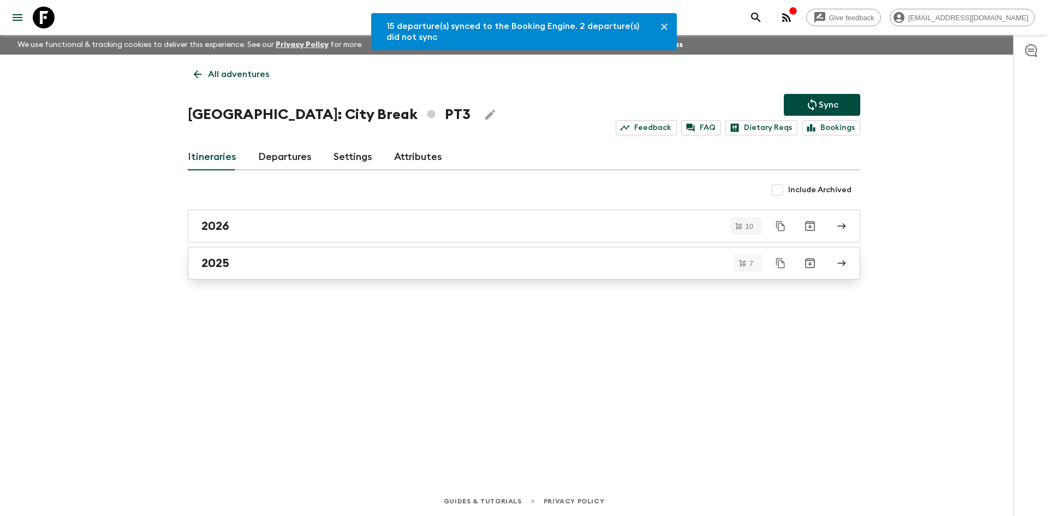
click at [224, 261] on h2 "2025" at bounding box center [215, 263] width 28 height 14
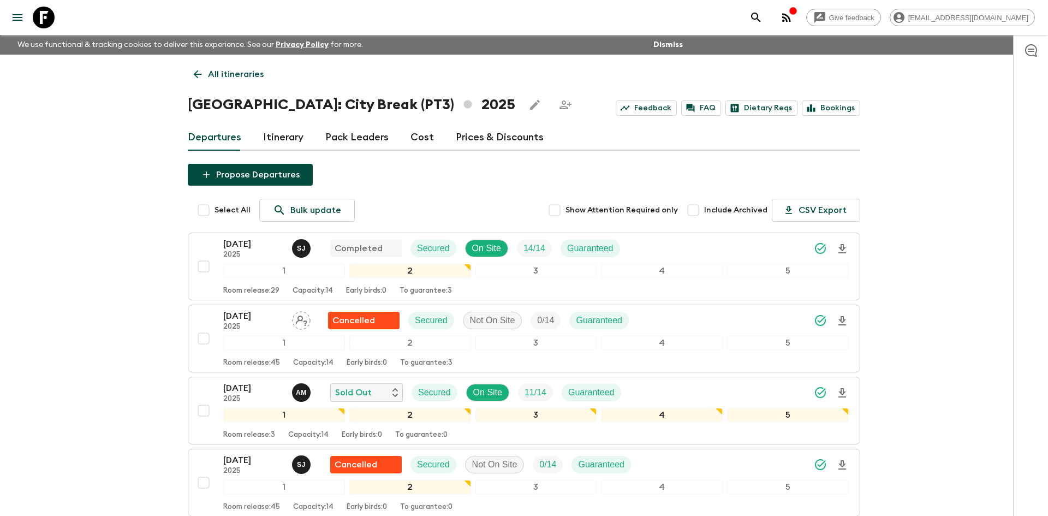
click at [254, 76] on p "All itineraries" at bounding box center [236, 74] width 56 height 13
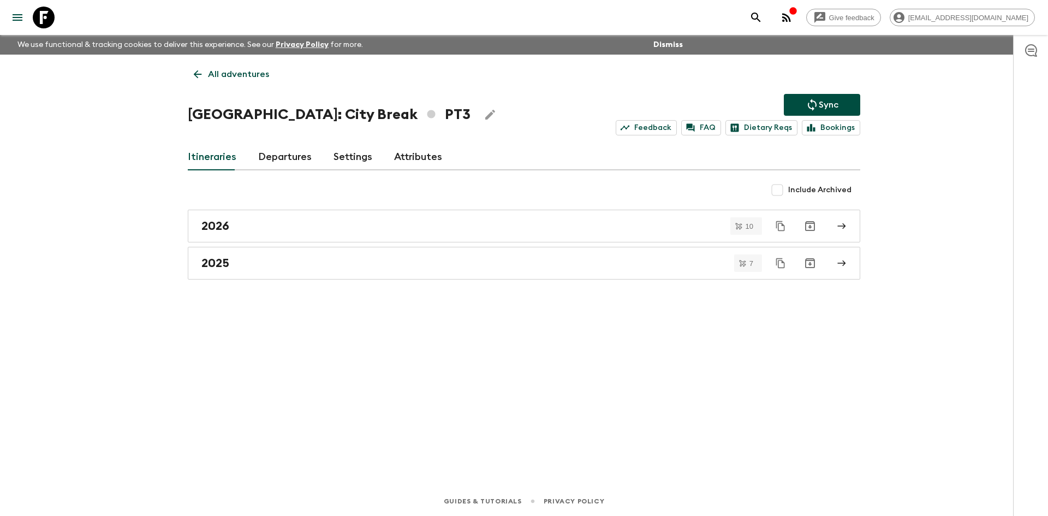
click at [254, 76] on p "All adventures" at bounding box center [238, 74] width 61 height 13
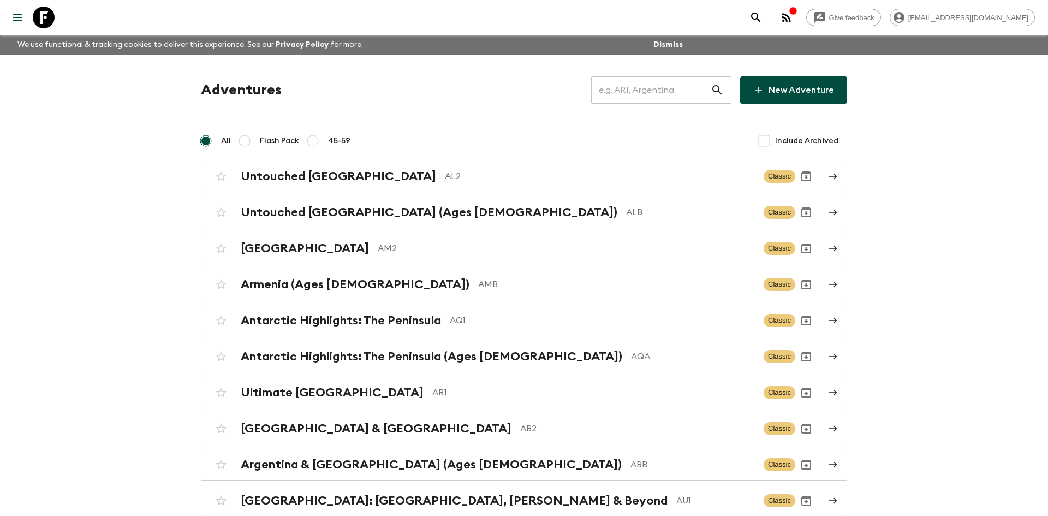
click at [650, 91] on input "text" at bounding box center [651, 90] width 120 height 31
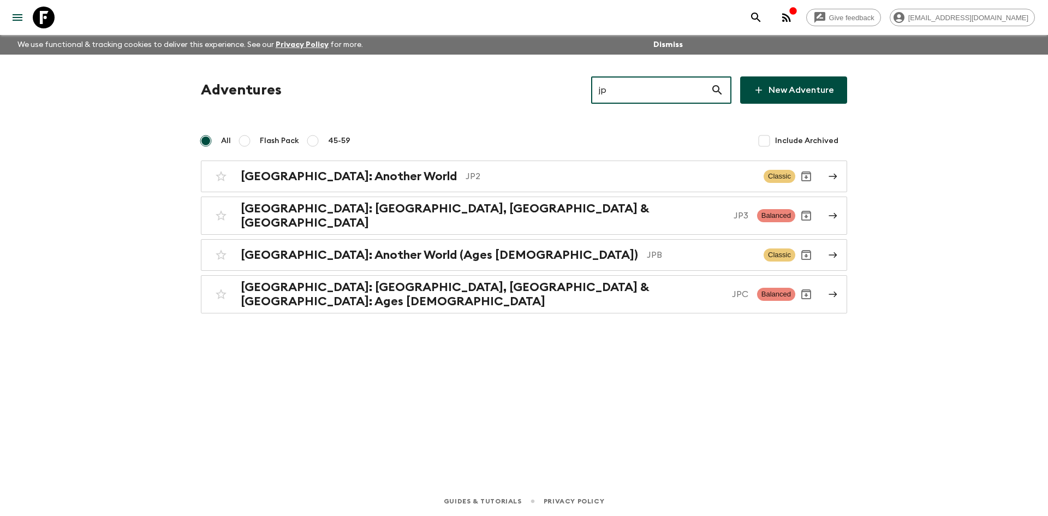
type input "jpb"
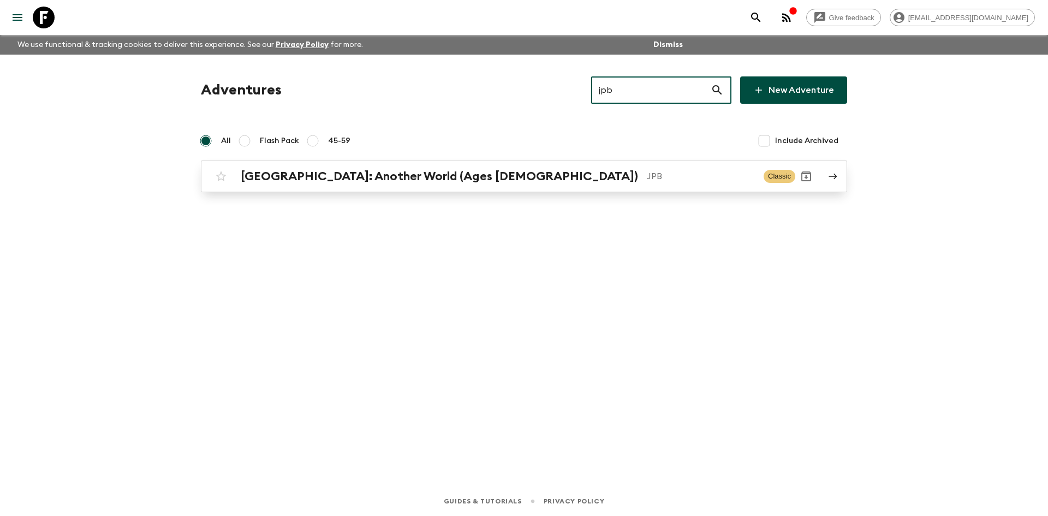
click at [647, 180] on p "JPB" at bounding box center [701, 176] width 108 height 13
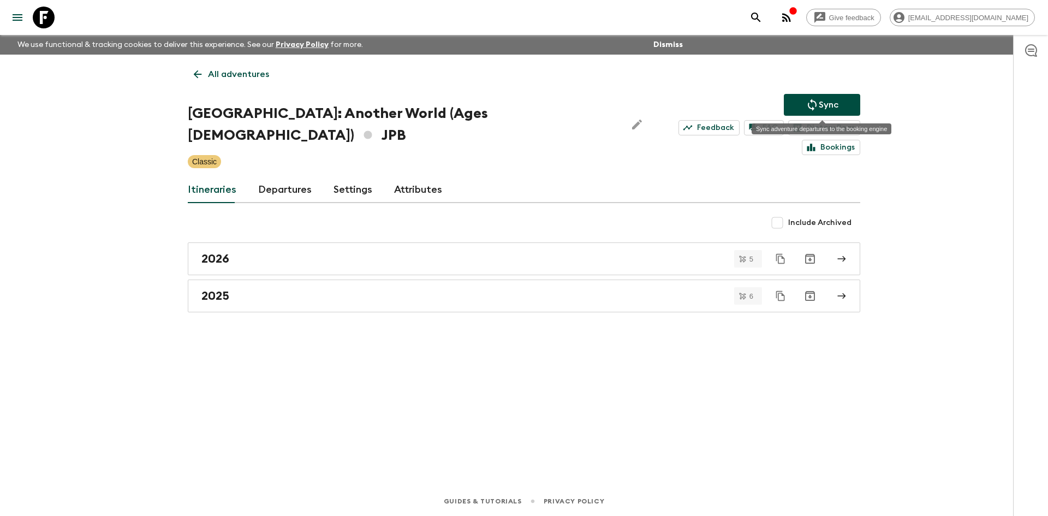
click at [802, 108] on button "Sync" at bounding box center [822, 105] width 76 height 22
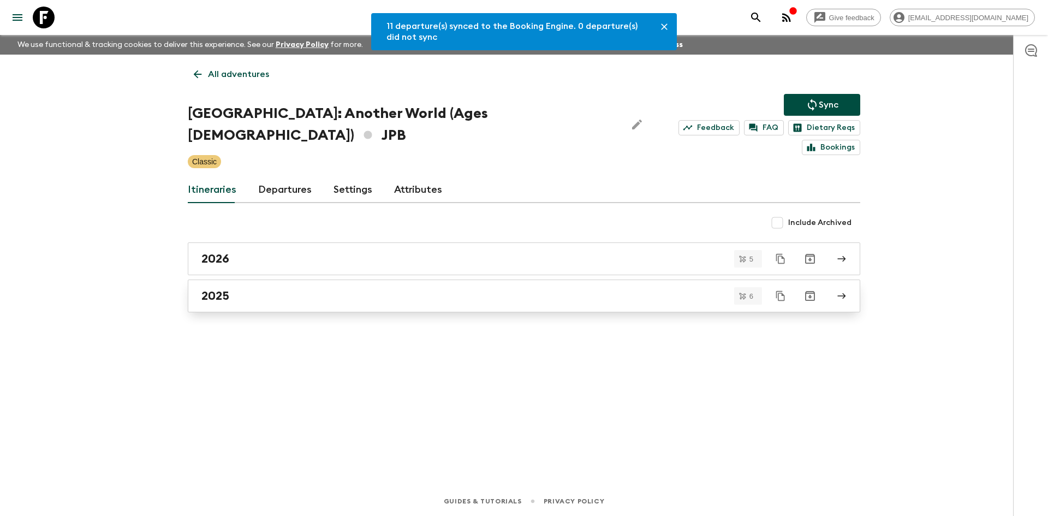
click at [268, 289] on div "2025" at bounding box center [513, 296] width 624 height 14
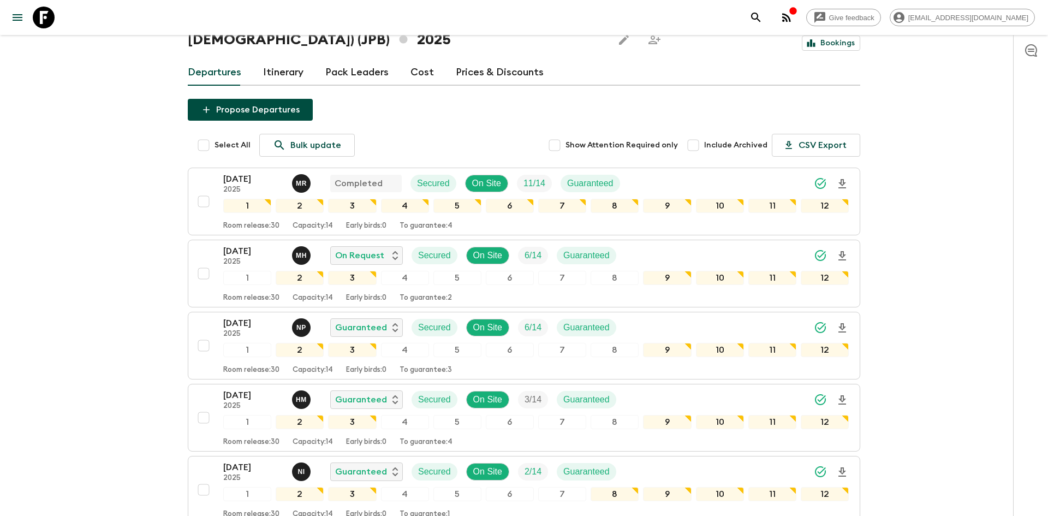
scroll to position [111, 0]
